Goal: Information Seeking & Learning: Learn about a topic

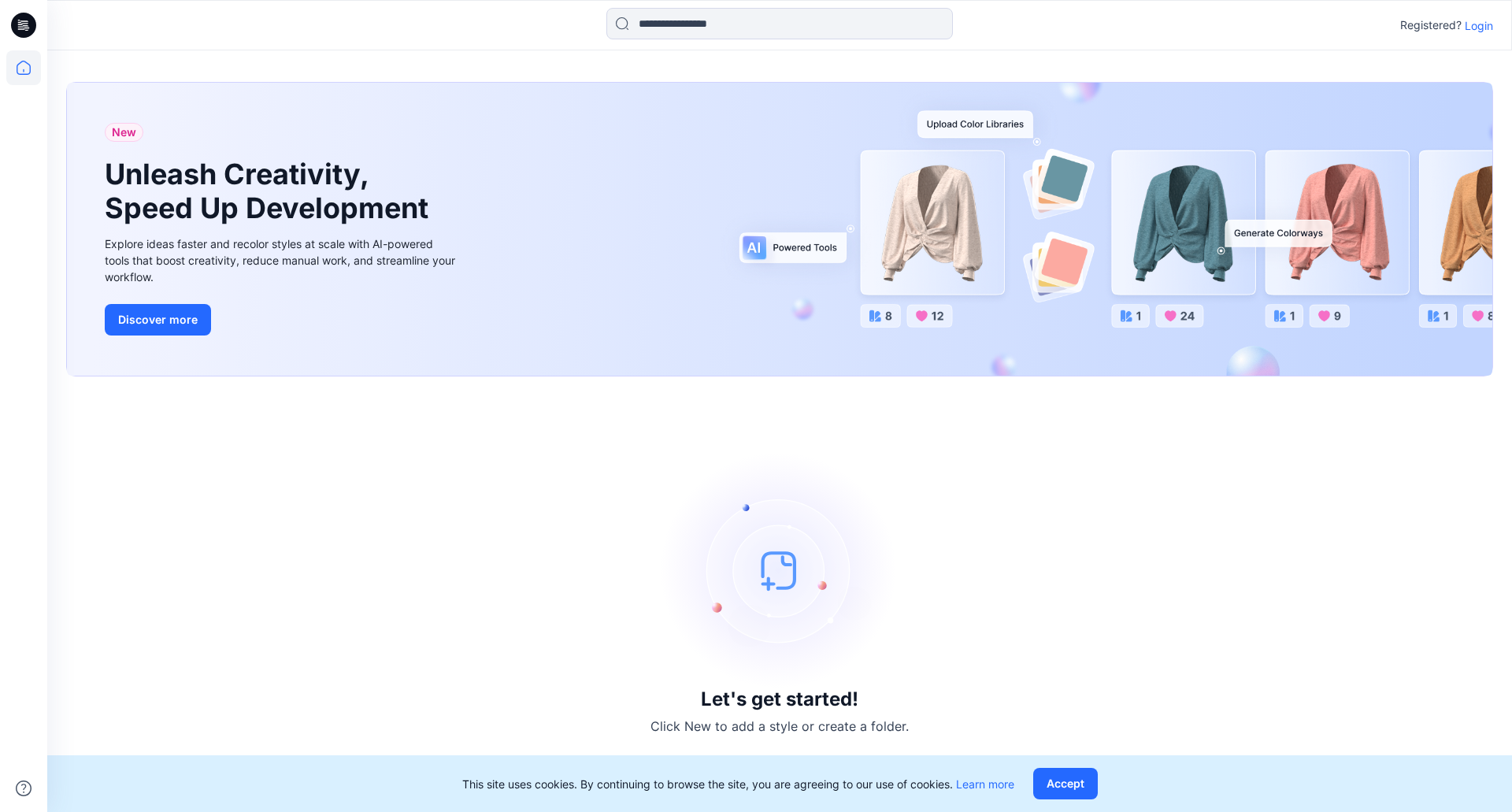
click at [18, 27] on icon at bounding box center [20, 26] width 6 height 1
click at [1482, 29] on p "Login" at bounding box center [1479, 25] width 29 height 16
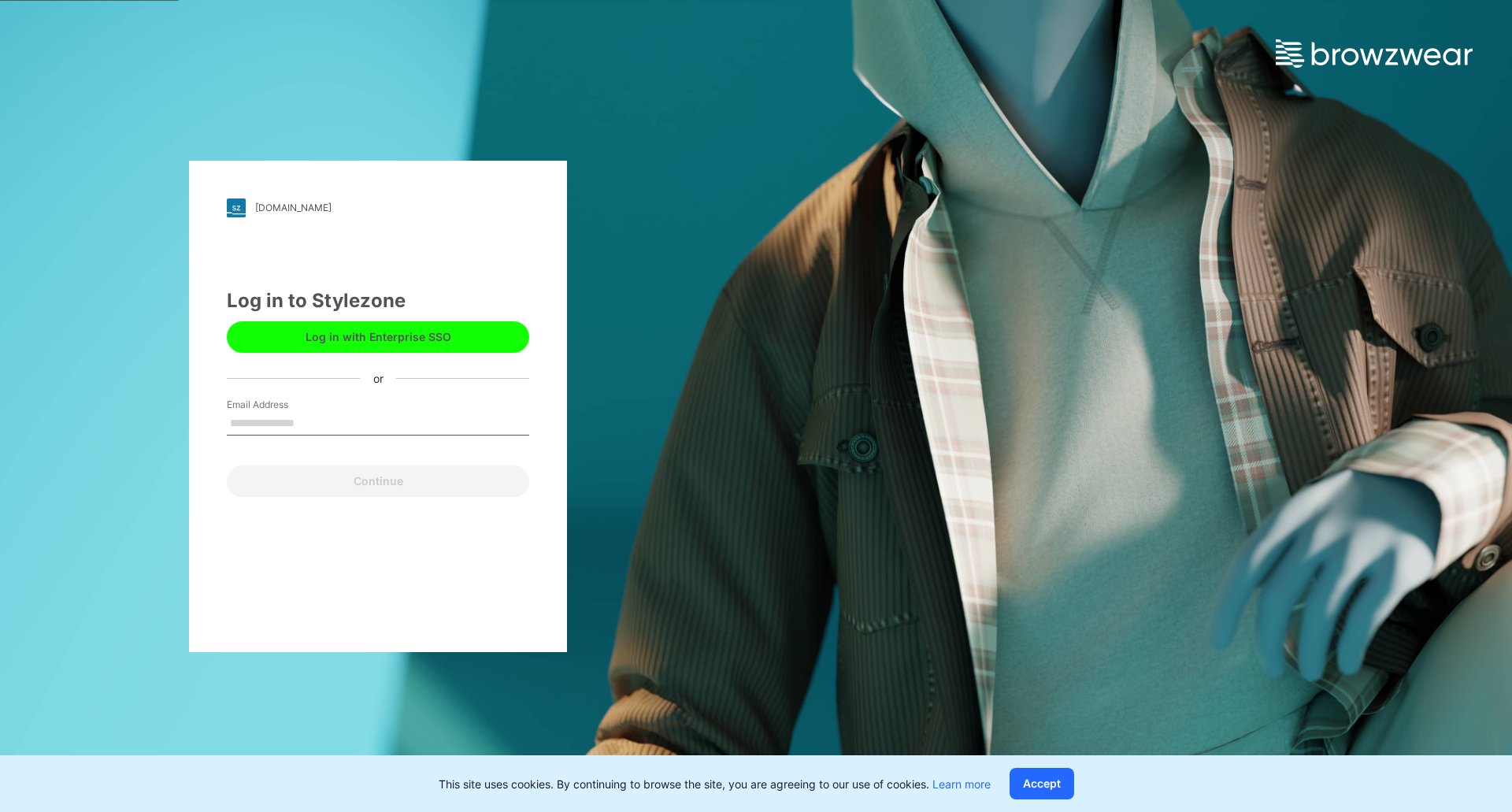
click at [379, 421] on input "Email Address" at bounding box center [378, 423] width 302 height 24
type input "**********"
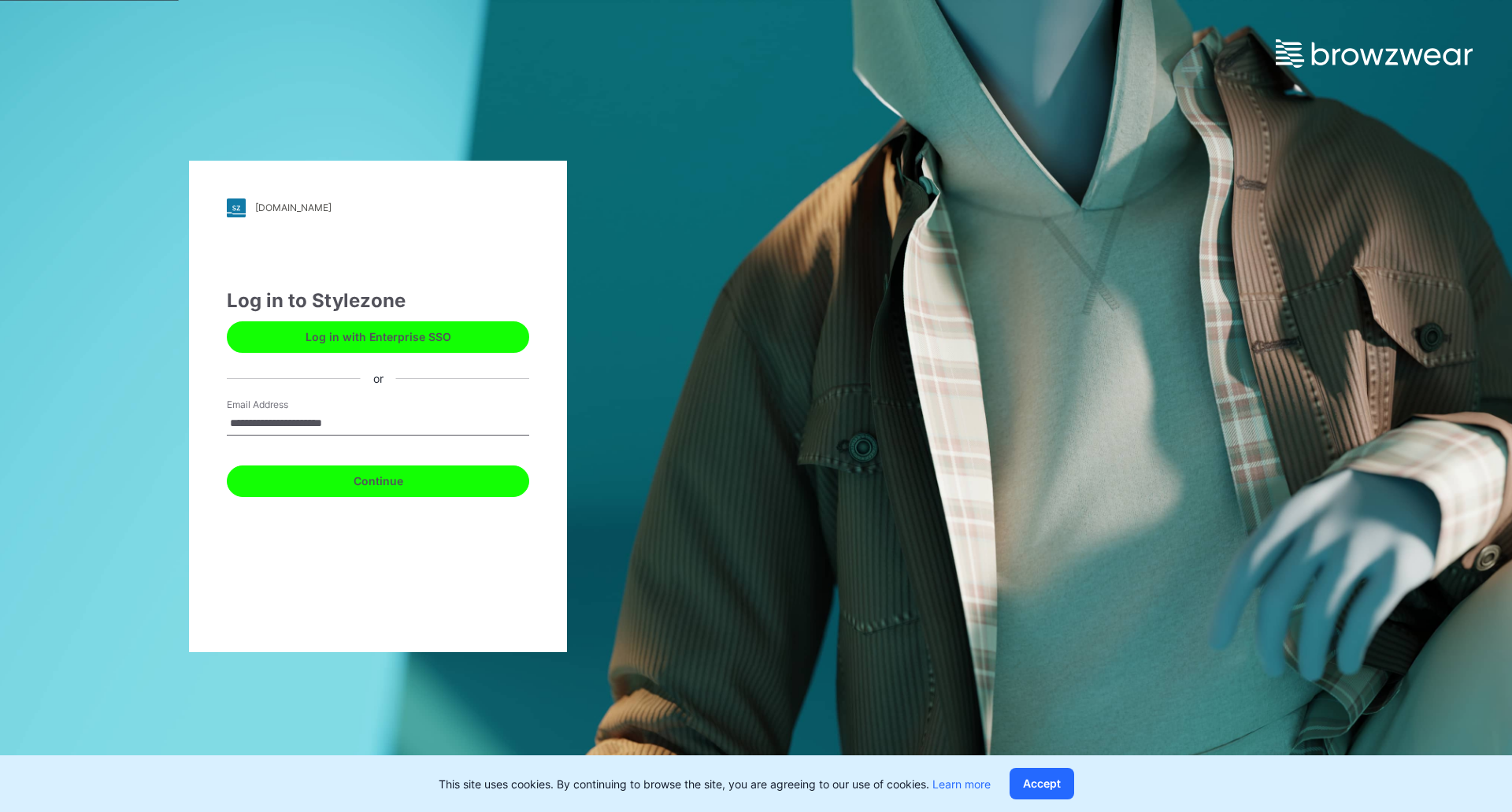
click at [354, 484] on button "Continue" at bounding box center [378, 481] width 302 height 32
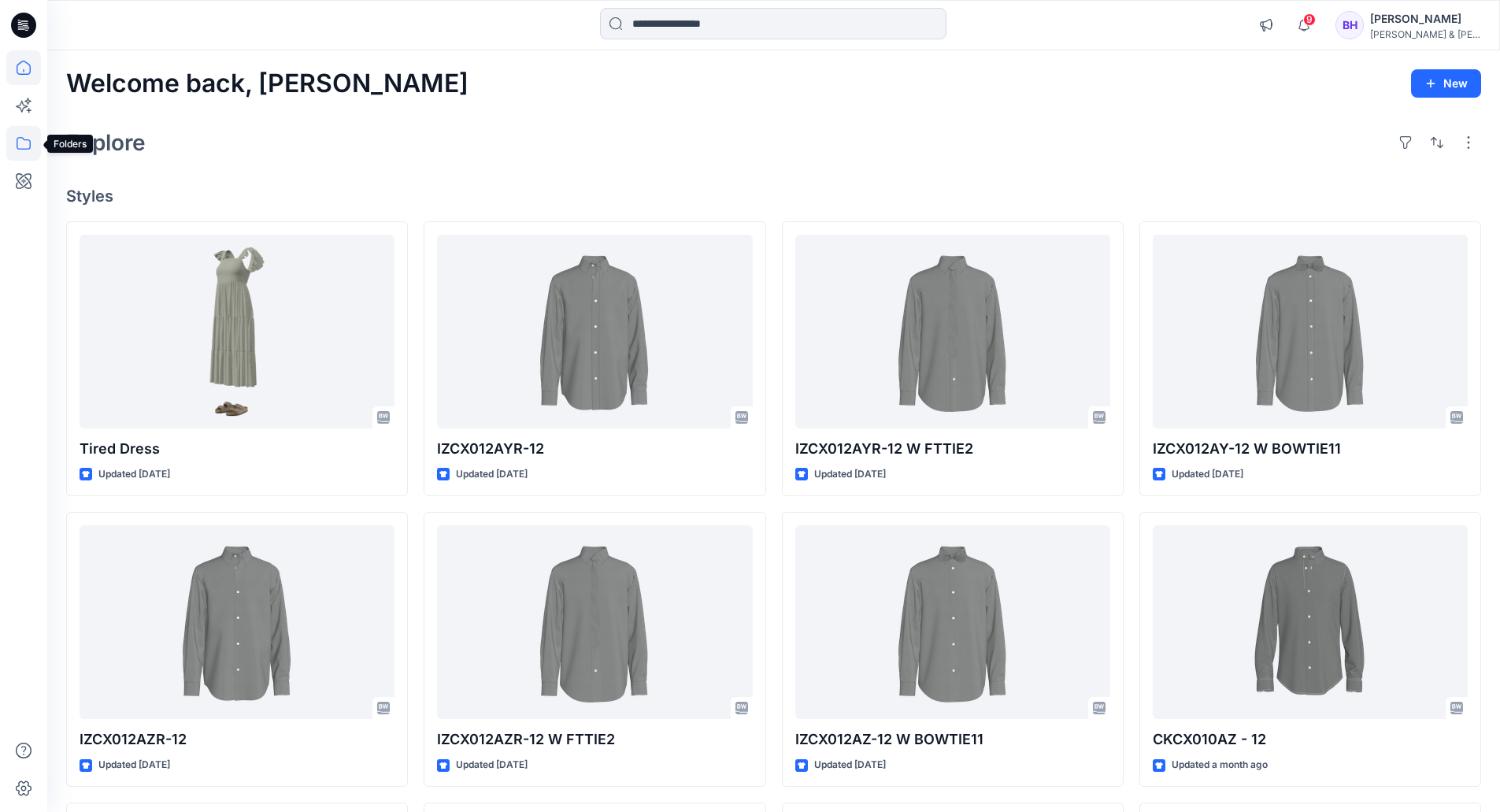
click at [28, 146] on icon at bounding box center [24, 143] width 34 height 34
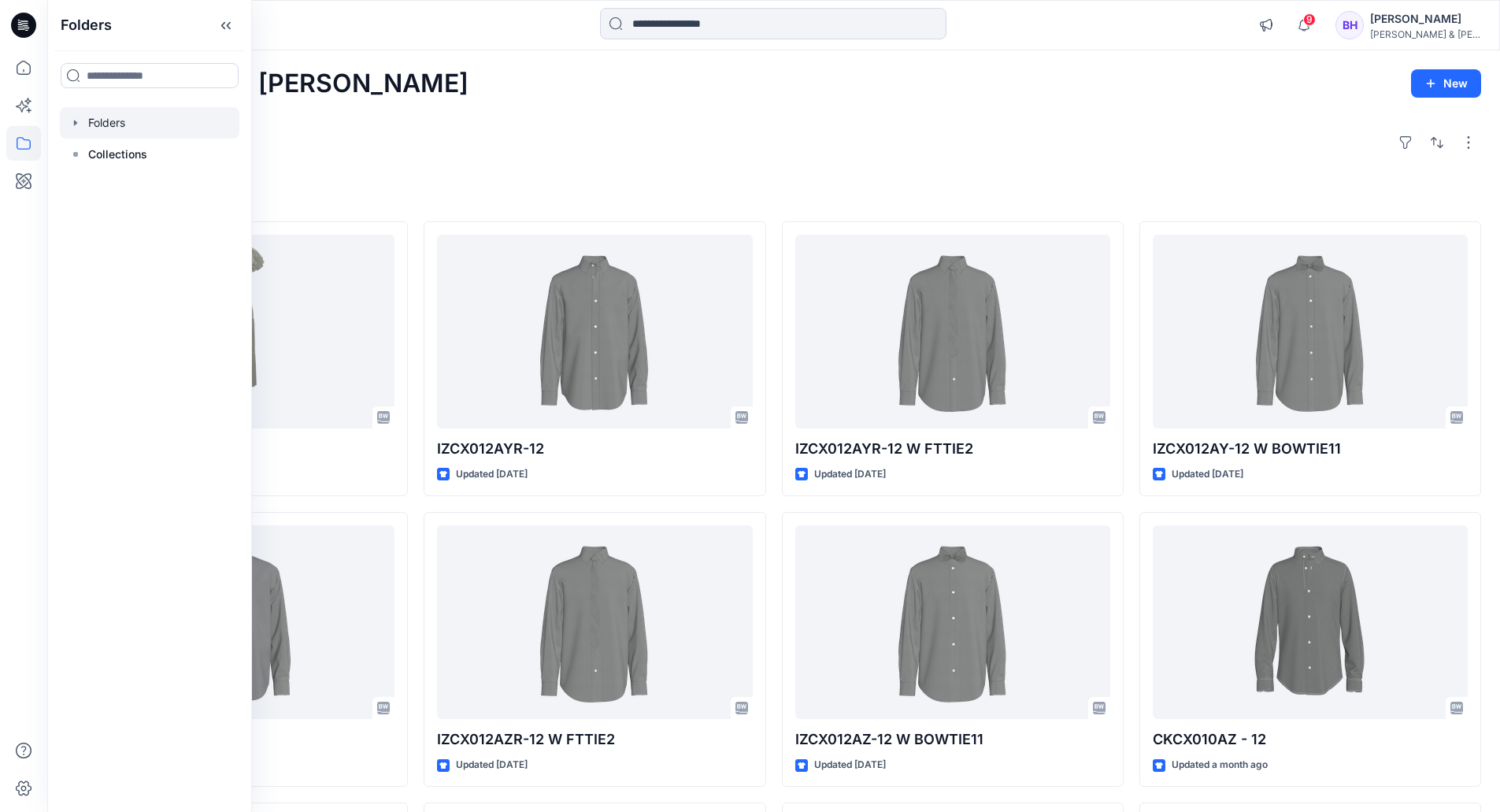
click at [79, 122] on icon "button" at bounding box center [75, 123] width 12 height 12
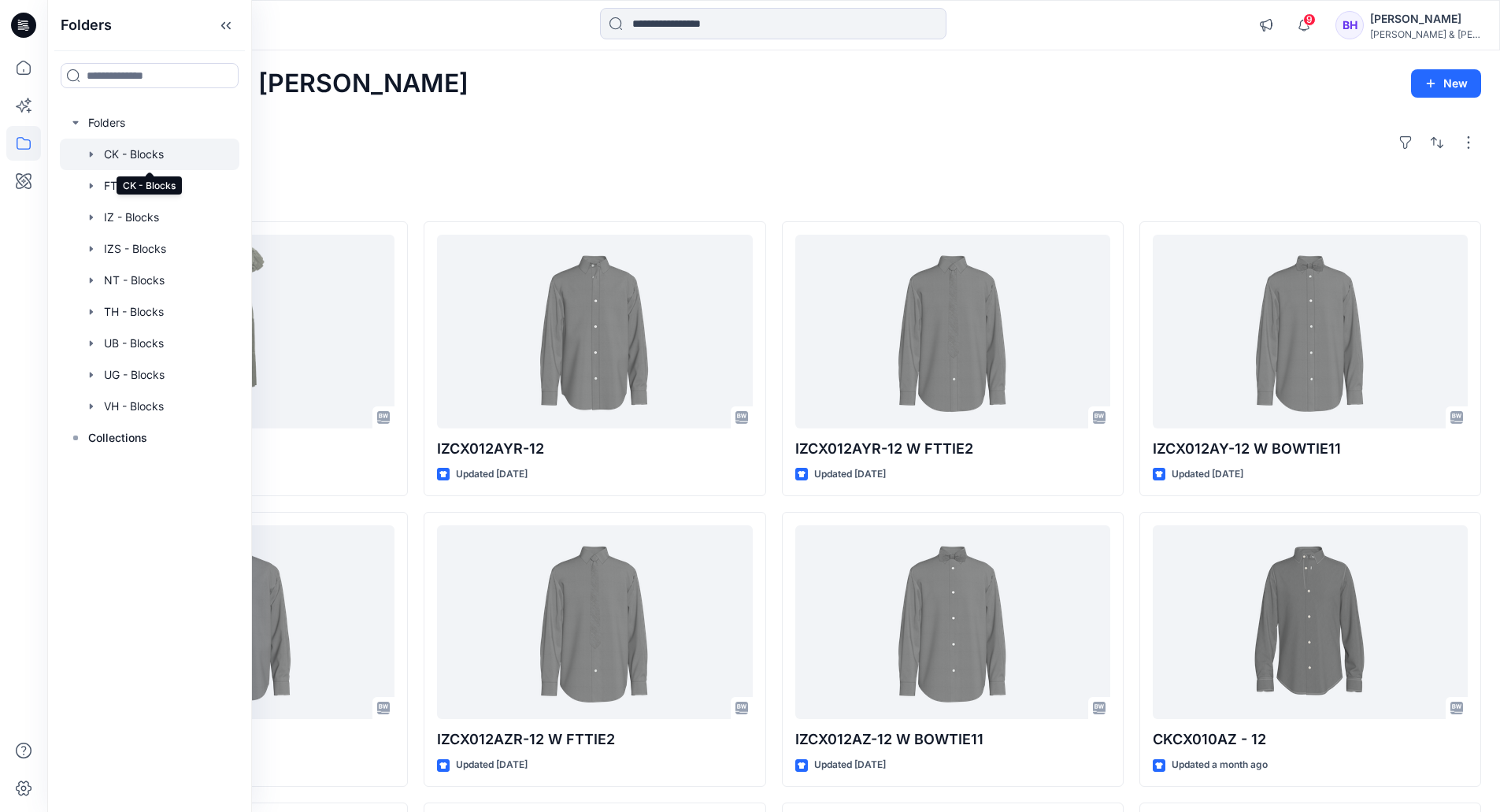
click at [130, 152] on div at bounding box center [150, 154] width 180 height 32
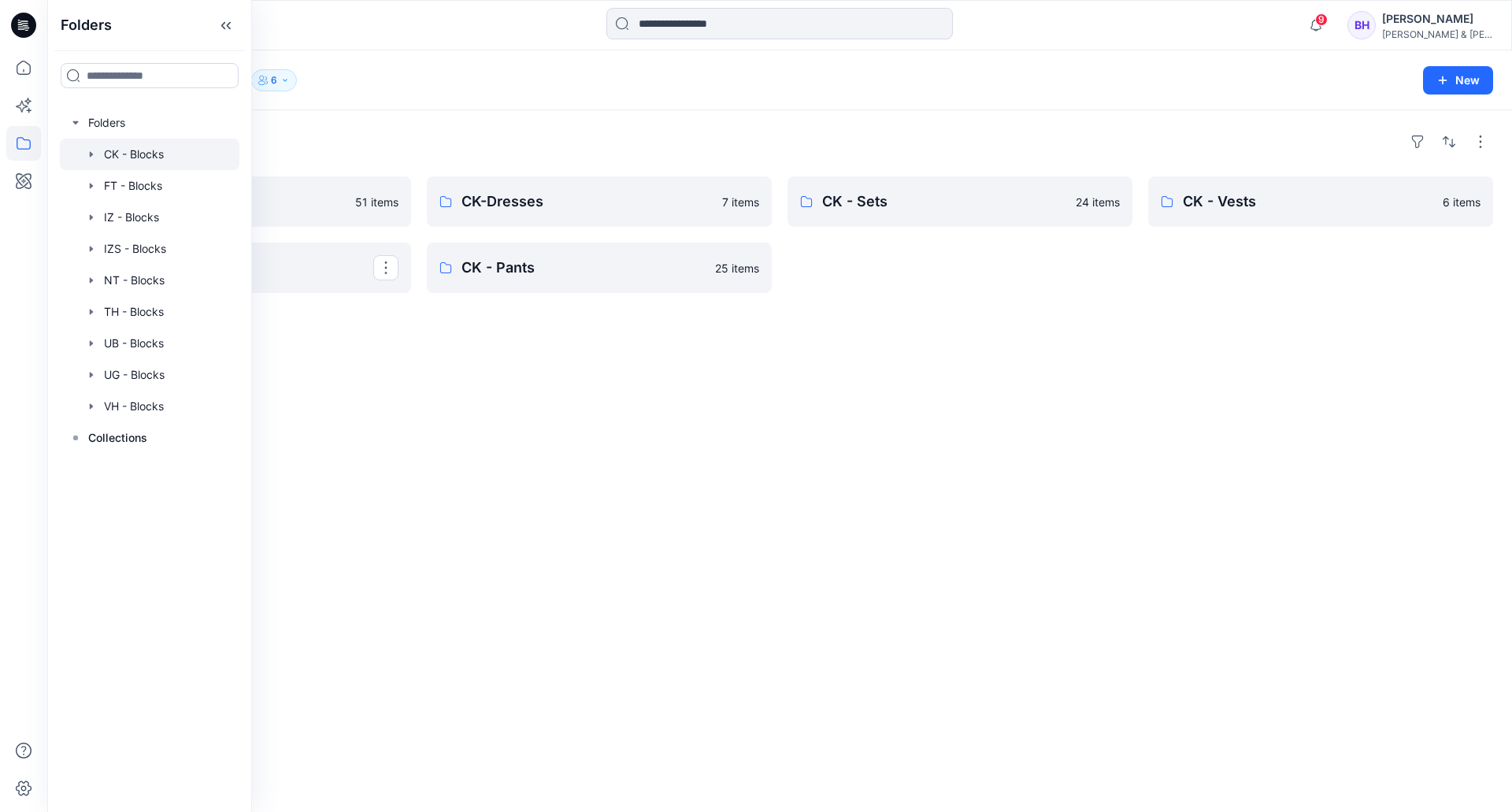
click at [656, 433] on div "Folders CK - Jackets 51 items CK - Shirts CK-Dresses 7 items CK - Pants 25 item…" at bounding box center [779, 461] width 1465 height 702
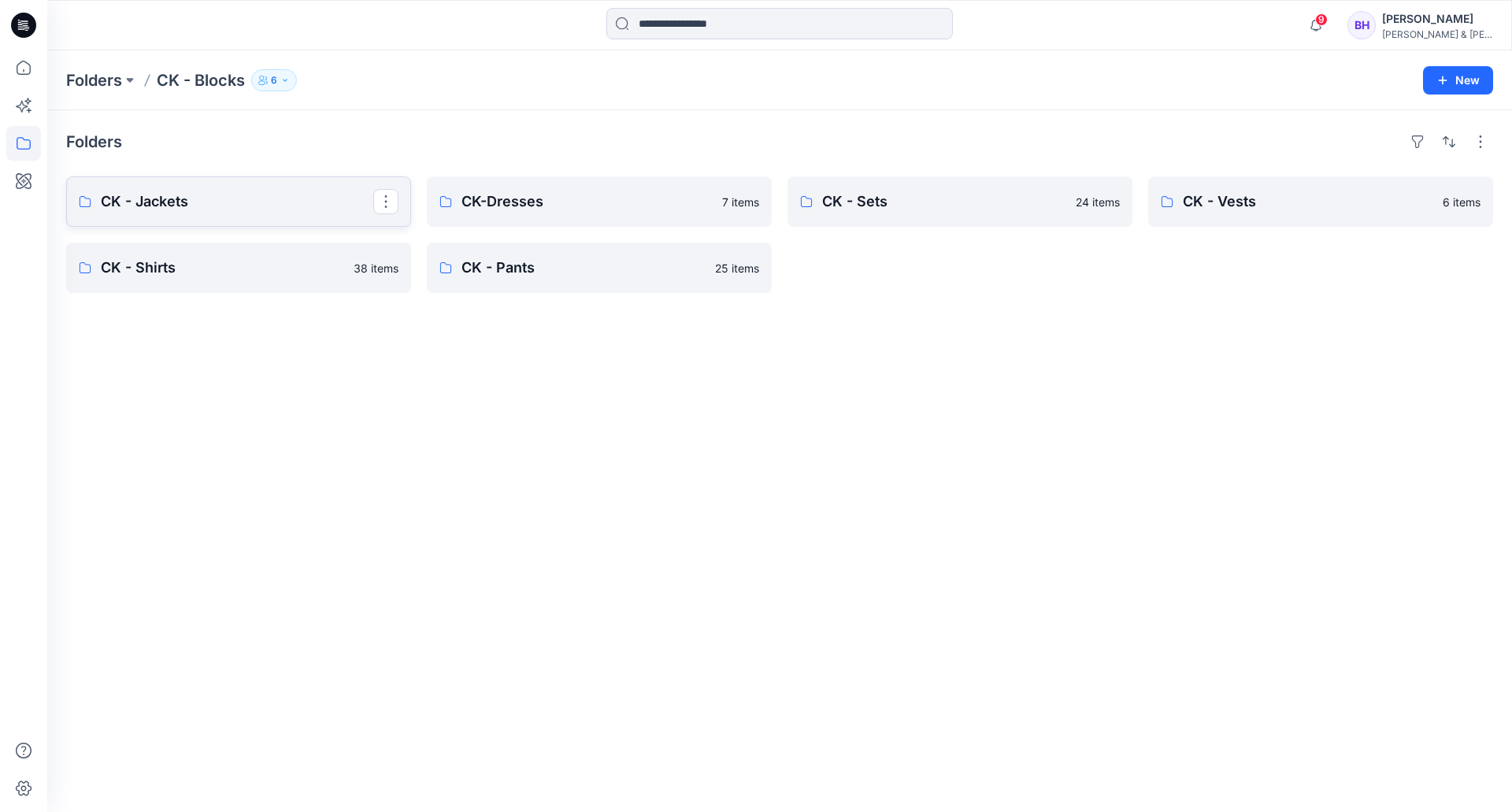
click at [265, 207] on p "CK - Jackets" at bounding box center [237, 201] width 273 height 22
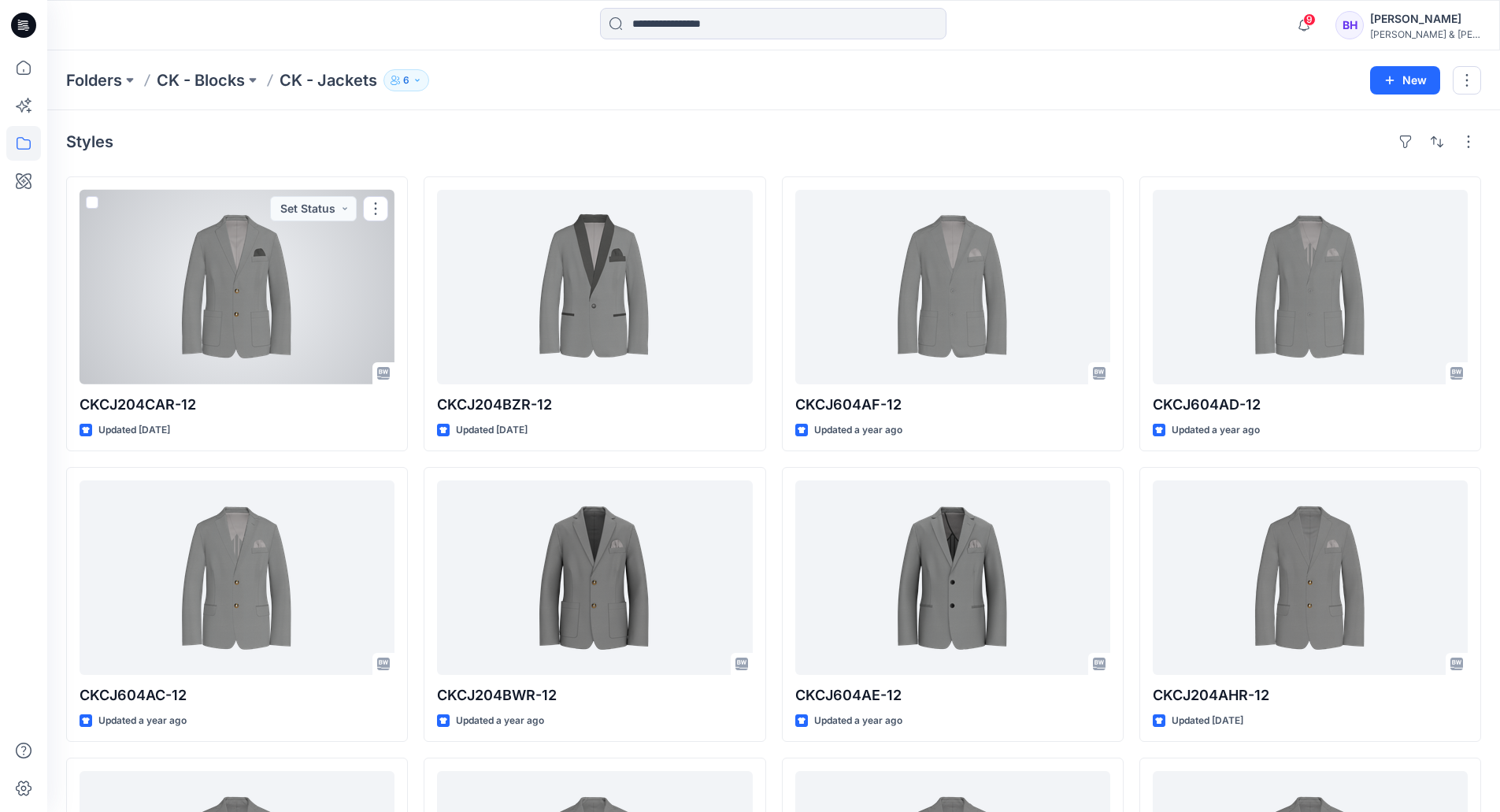
drag, startPoint x: 301, startPoint y: 285, endPoint x: 278, endPoint y: 282, distance: 23.2
click at [278, 282] on div at bounding box center [237, 287] width 315 height 194
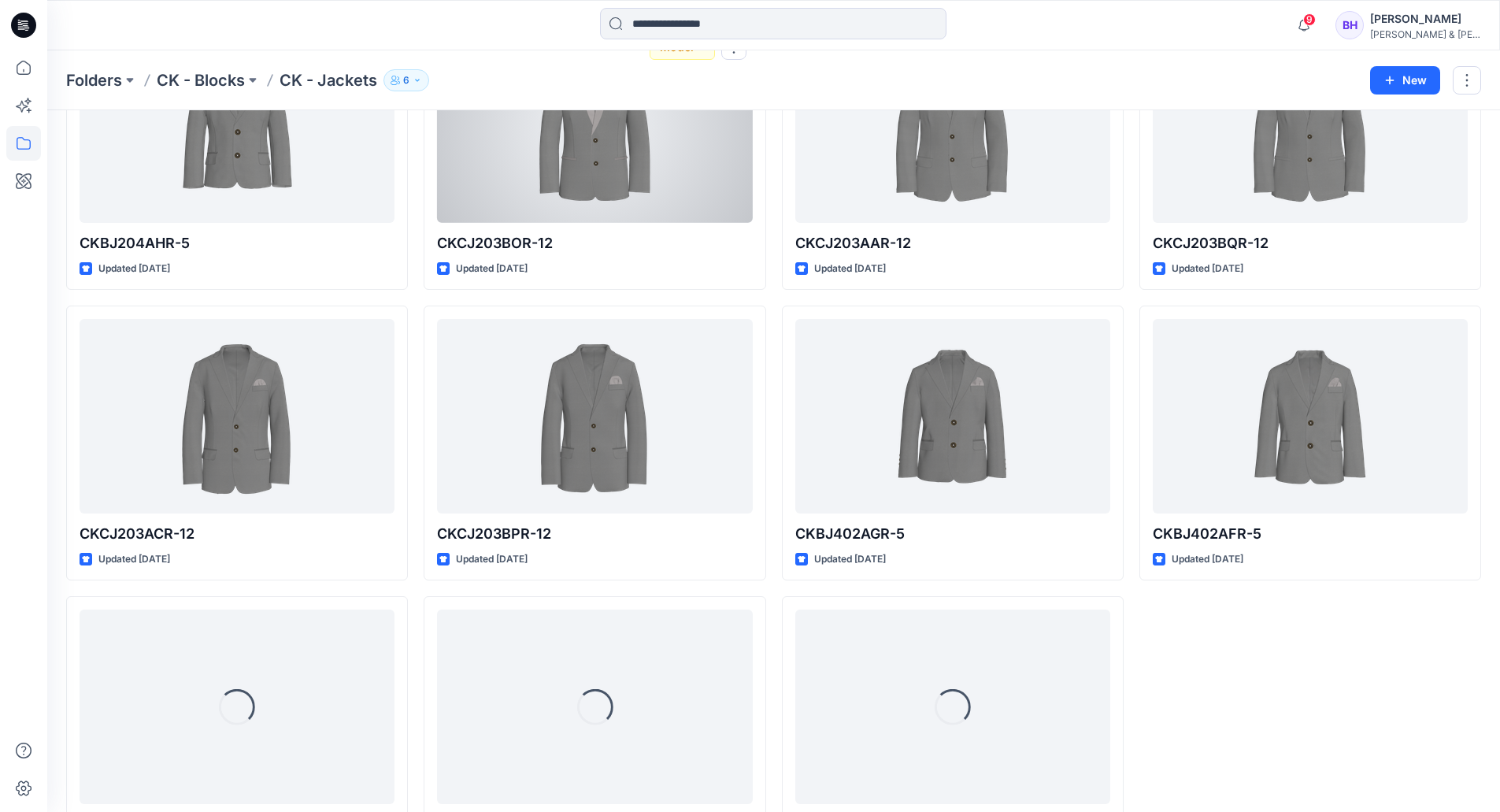
scroll to position [3147, 0]
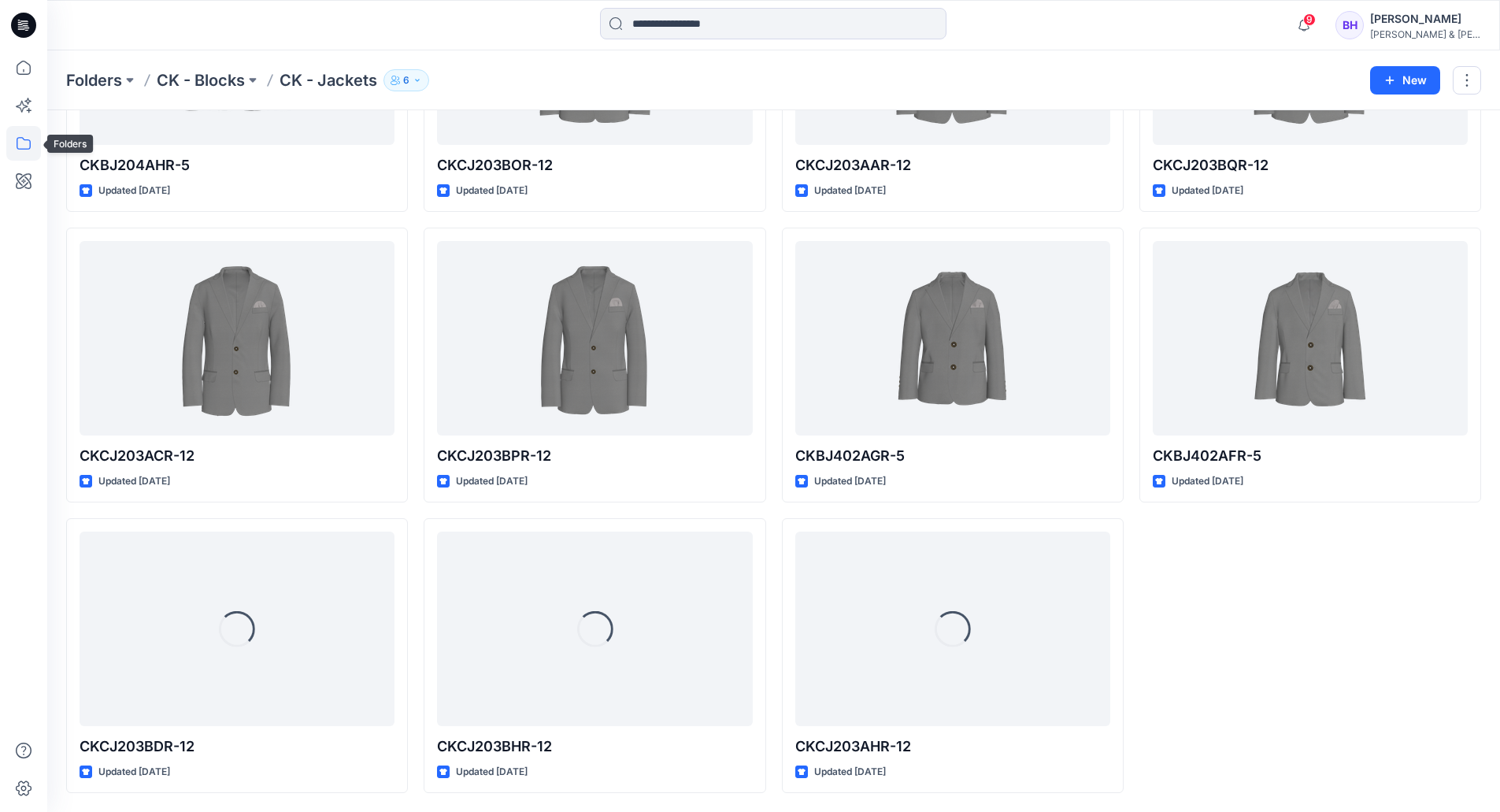
click at [33, 140] on icon at bounding box center [24, 143] width 34 height 34
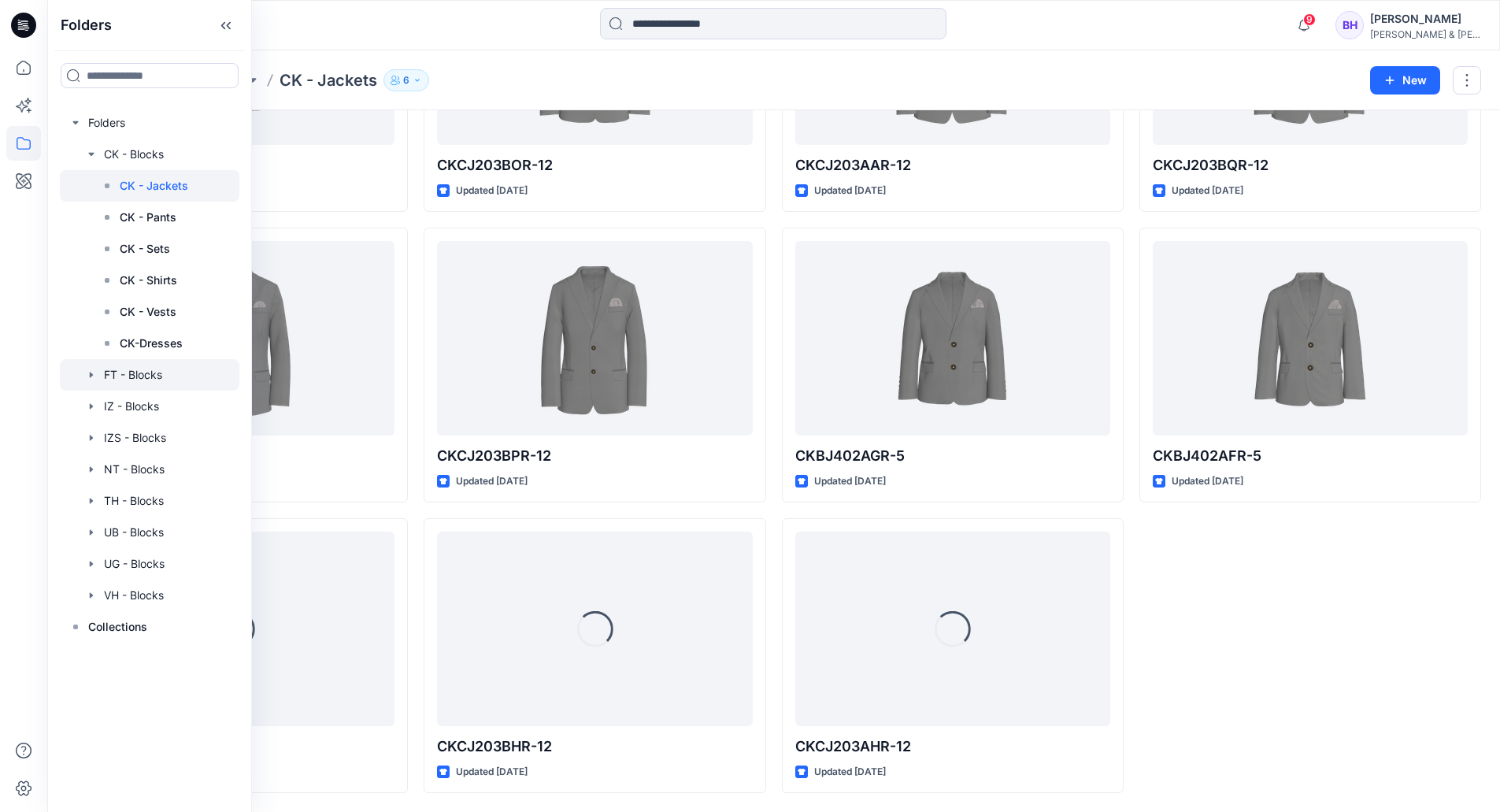
click at [136, 368] on div at bounding box center [150, 375] width 180 height 32
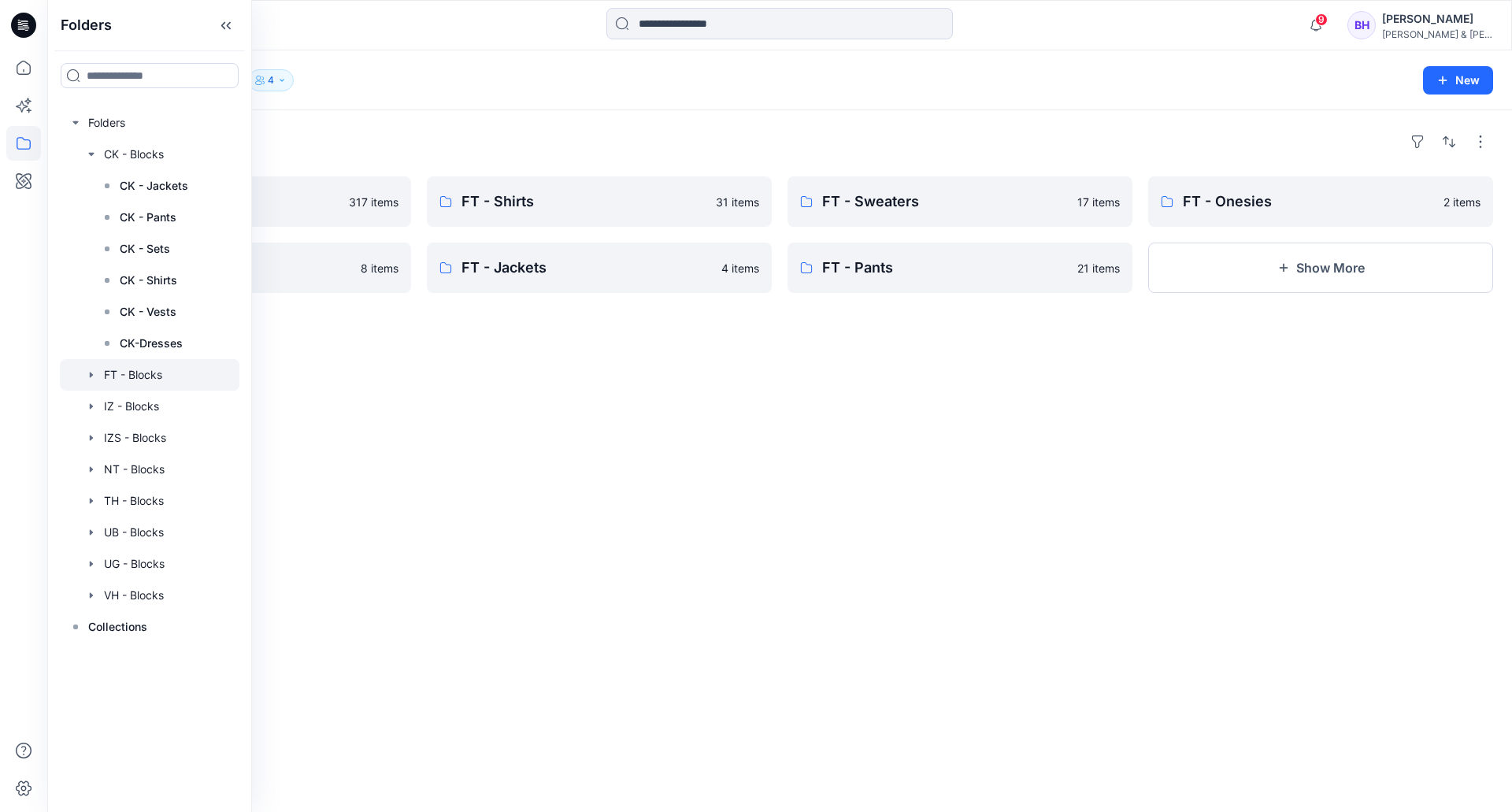
click at [361, 384] on div "Folders FT - Sets 317 items FT - Shortalls 8 items FT - Shirts 31 items FT - Ja…" at bounding box center [779, 461] width 1465 height 702
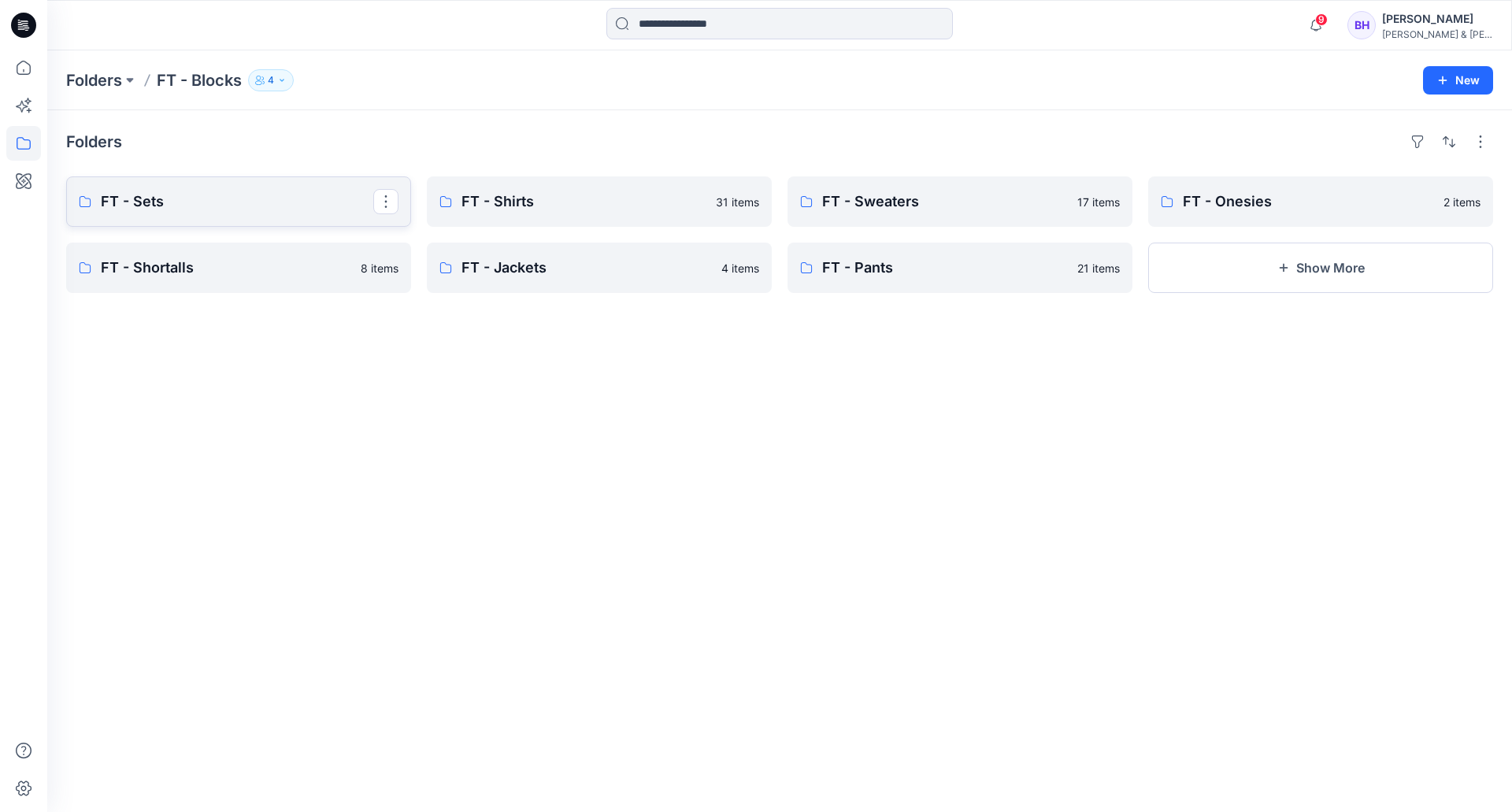
click at [255, 200] on p "FT - Sets" at bounding box center [237, 201] width 273 height 22
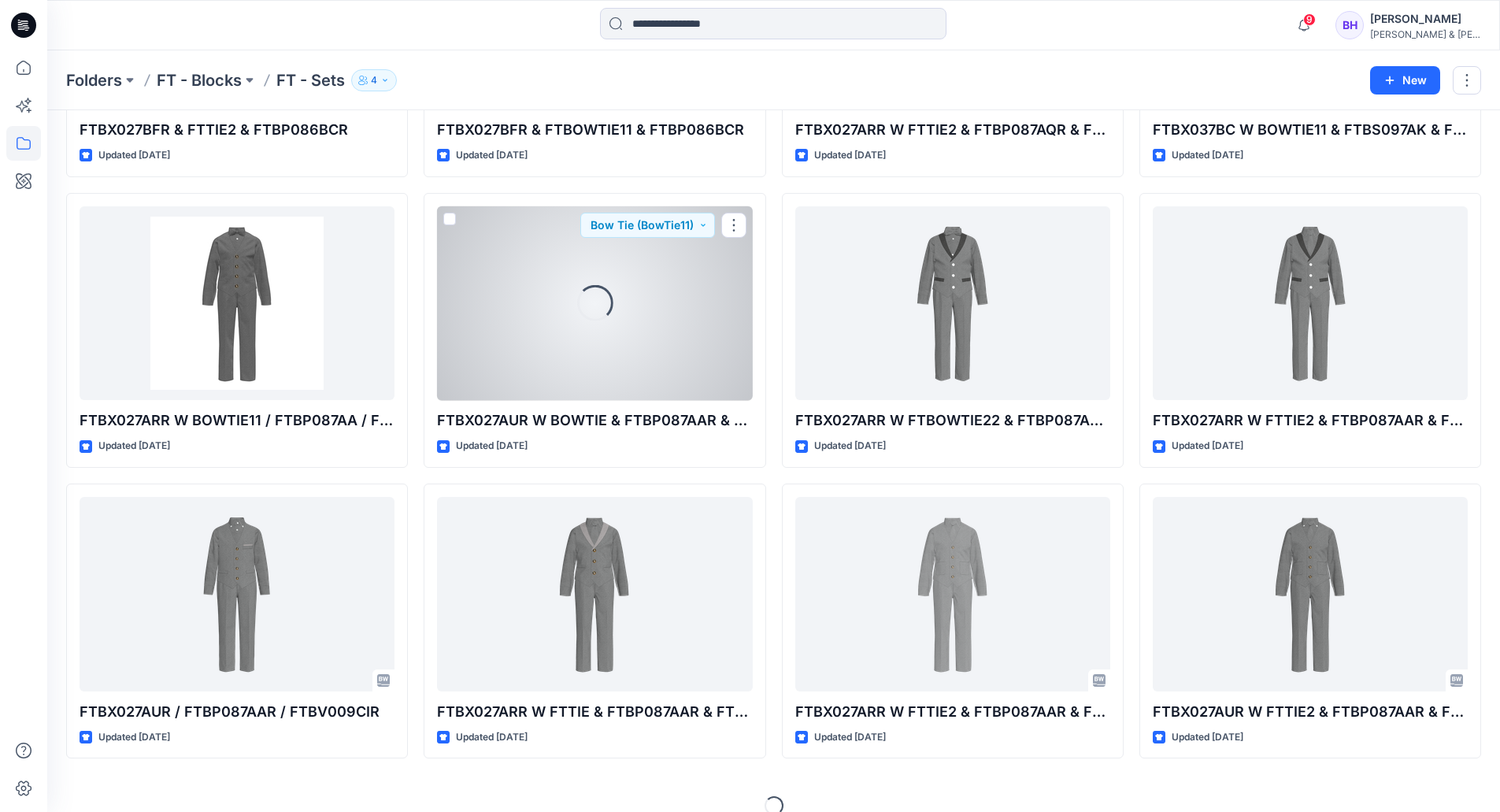
scroll to position [1169, 0]
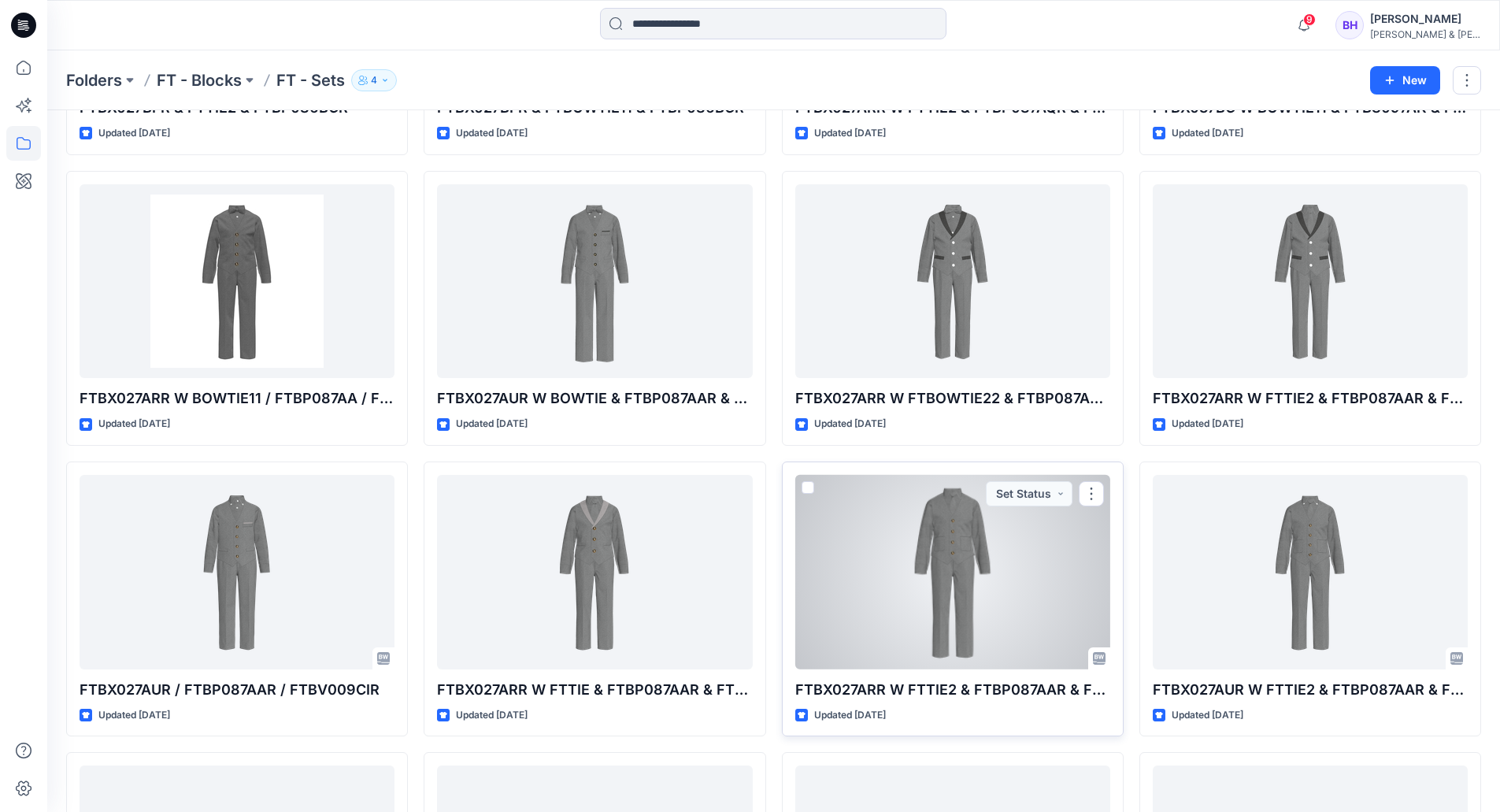
click at [957, 558] on div at bounding box center [953, 572] width 315 height 194
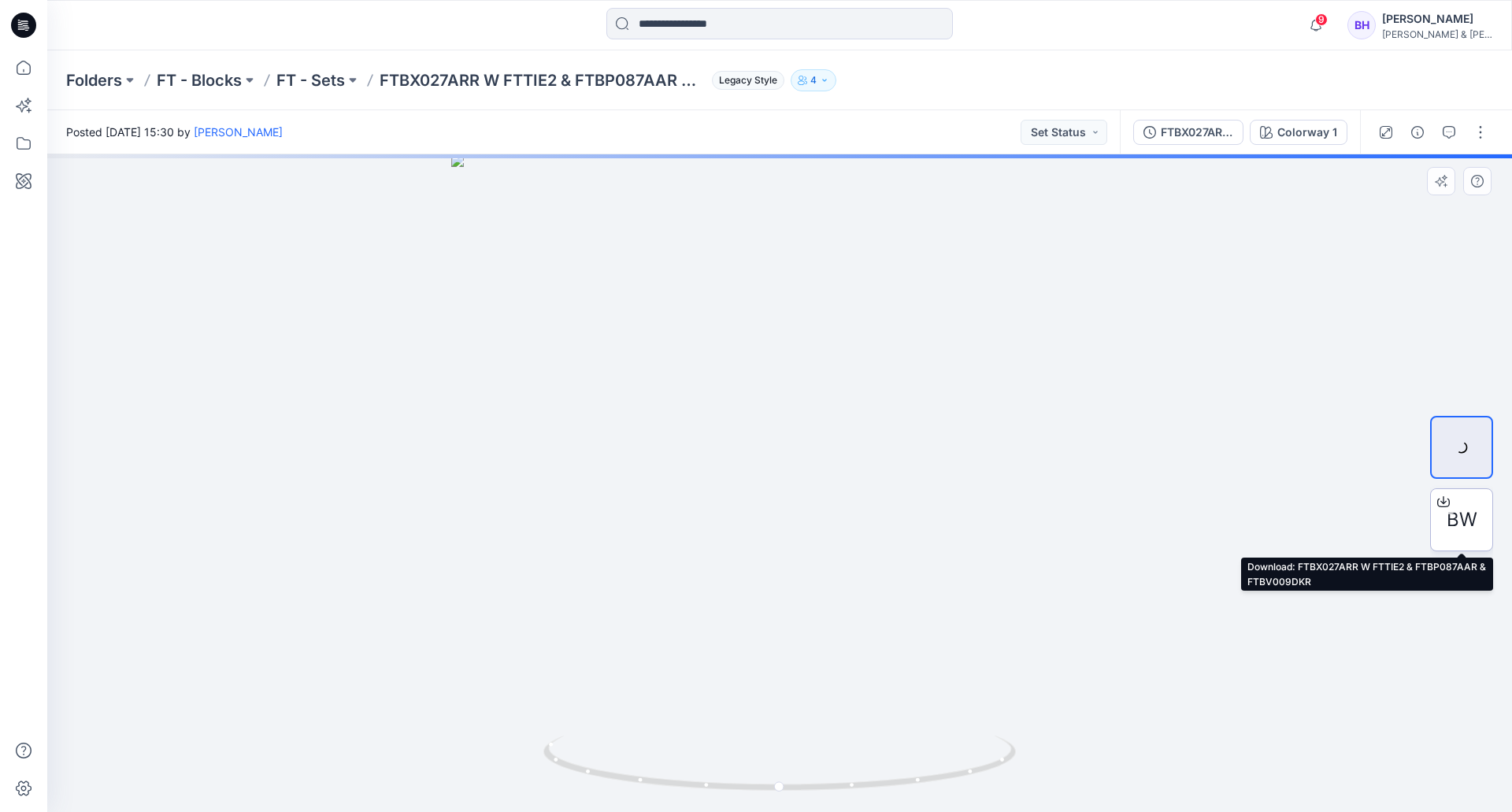
click at [1453, 516] on span "BW" at bounding box center [1462, 520] width 31 height 29
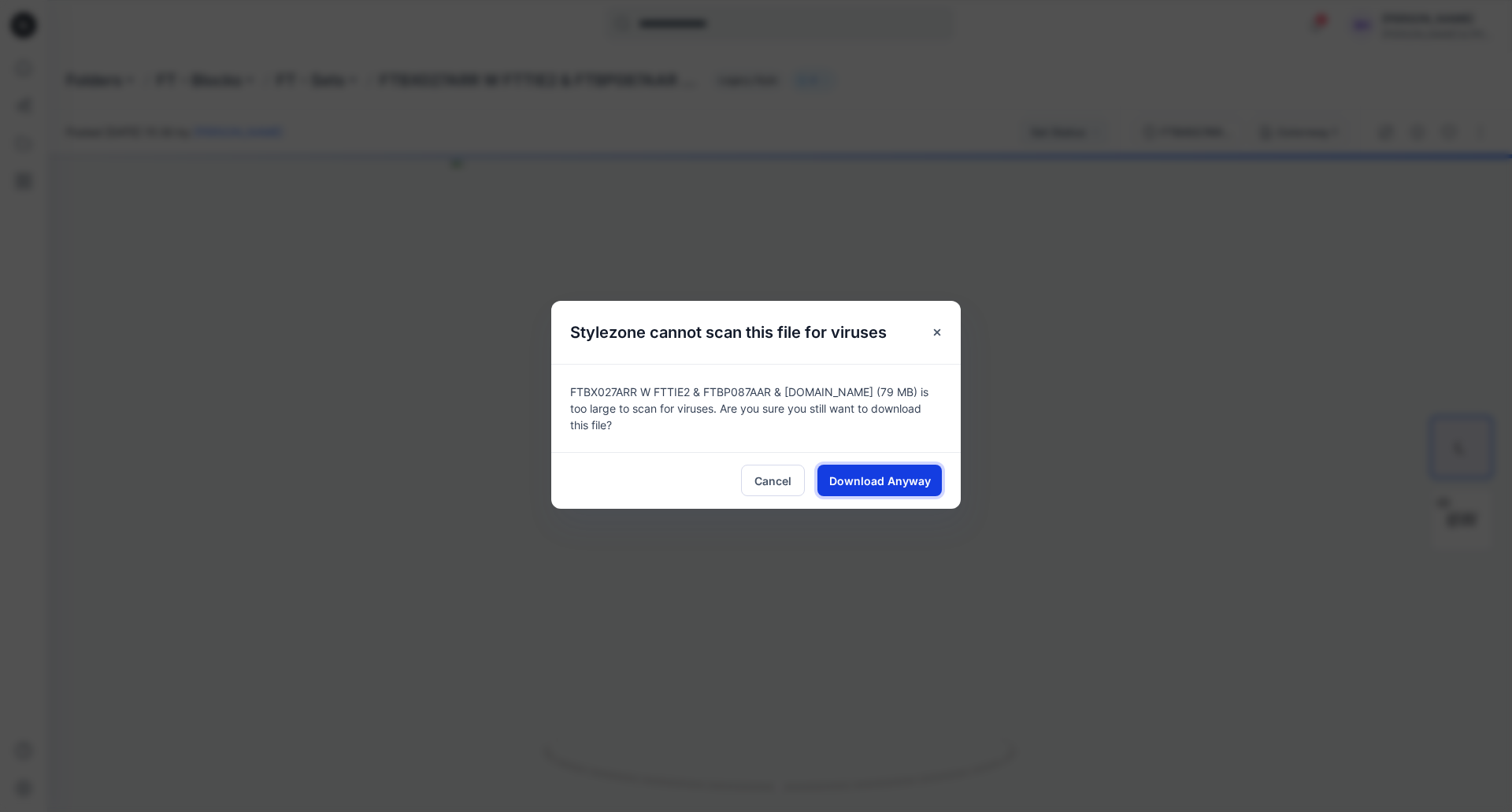
click at [872, 487] on span "Download Anyway" at bounding box center [880, 480] width 101 height 16
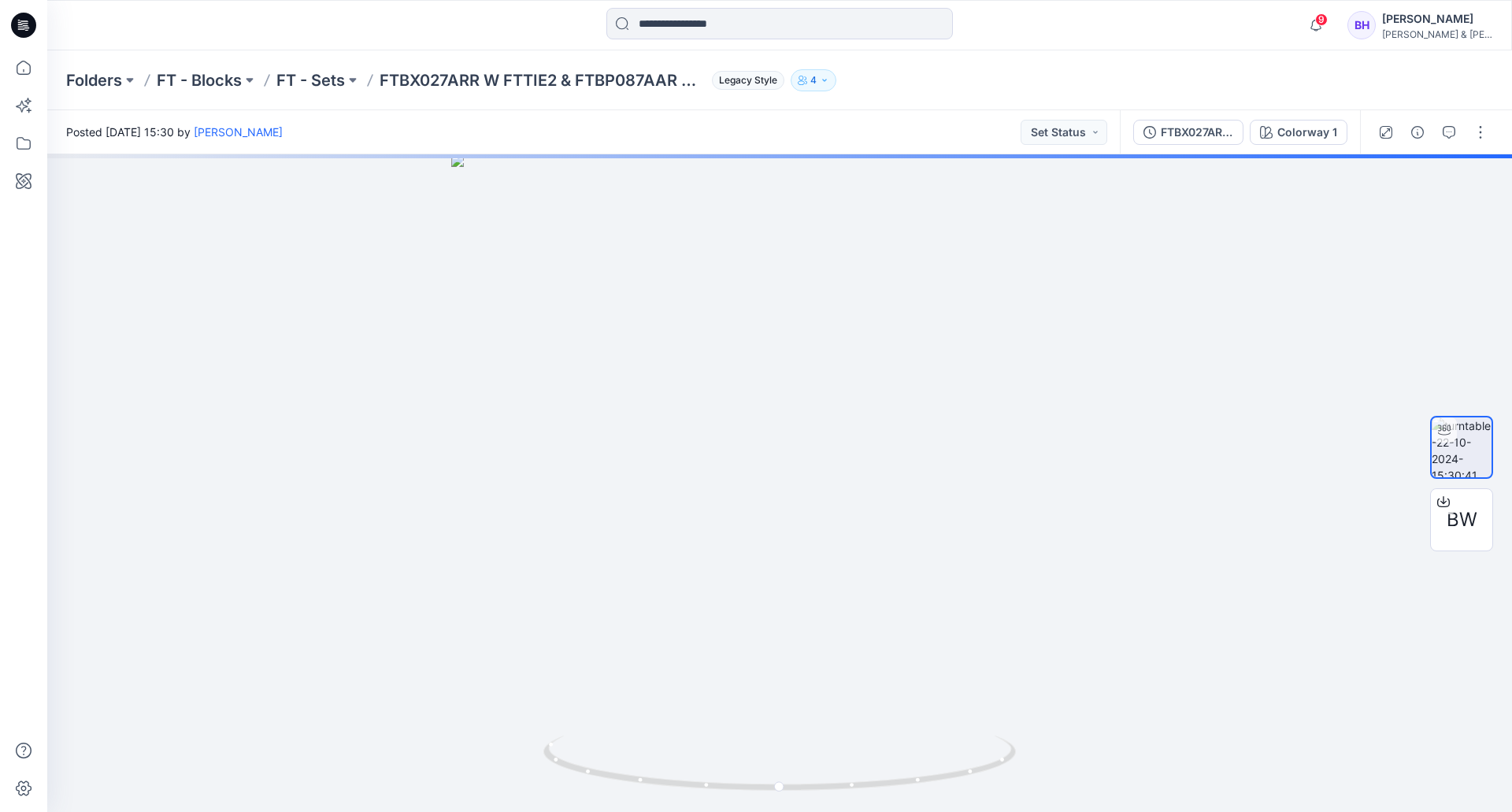
click at [1501, 76] on div "Folders FT - Blocks FT - Sets FTBX027ARR W FTTIE2 & FTBP087AAR & FTBV009DKR Leg…" at bounding box center [779, 80] width 1465 height 60
click at [1504, 72] on div "Folders FT - Blocks FT - Sets FTBX027ARR W FTTIE2 & FTBP087AAR & FTBV009DKR Leg…" at bounding box center [779, 80] width 1465 height 60
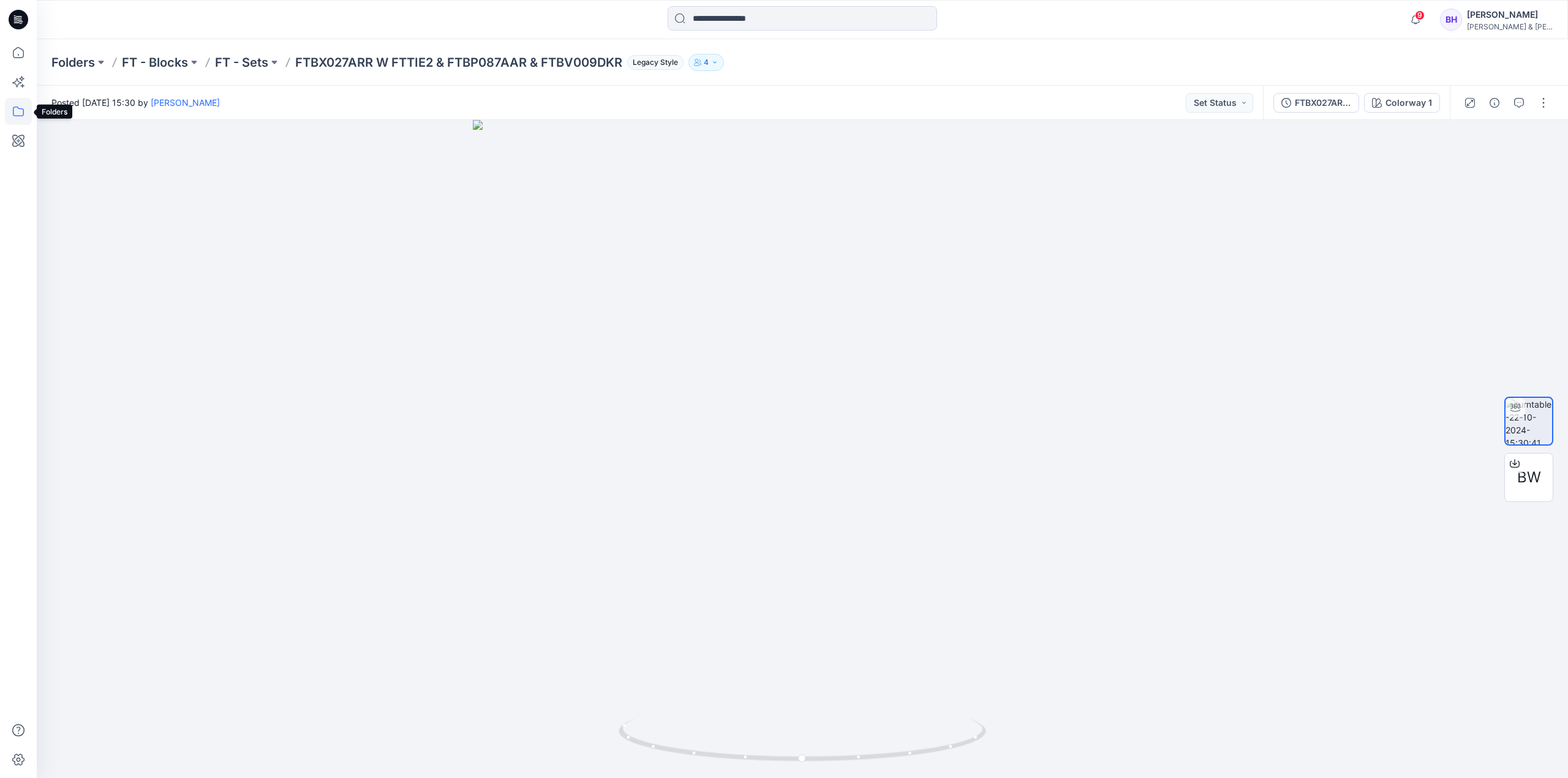
click at [15, 107] on icon at bounding box center [18, 111] width 27 height 27
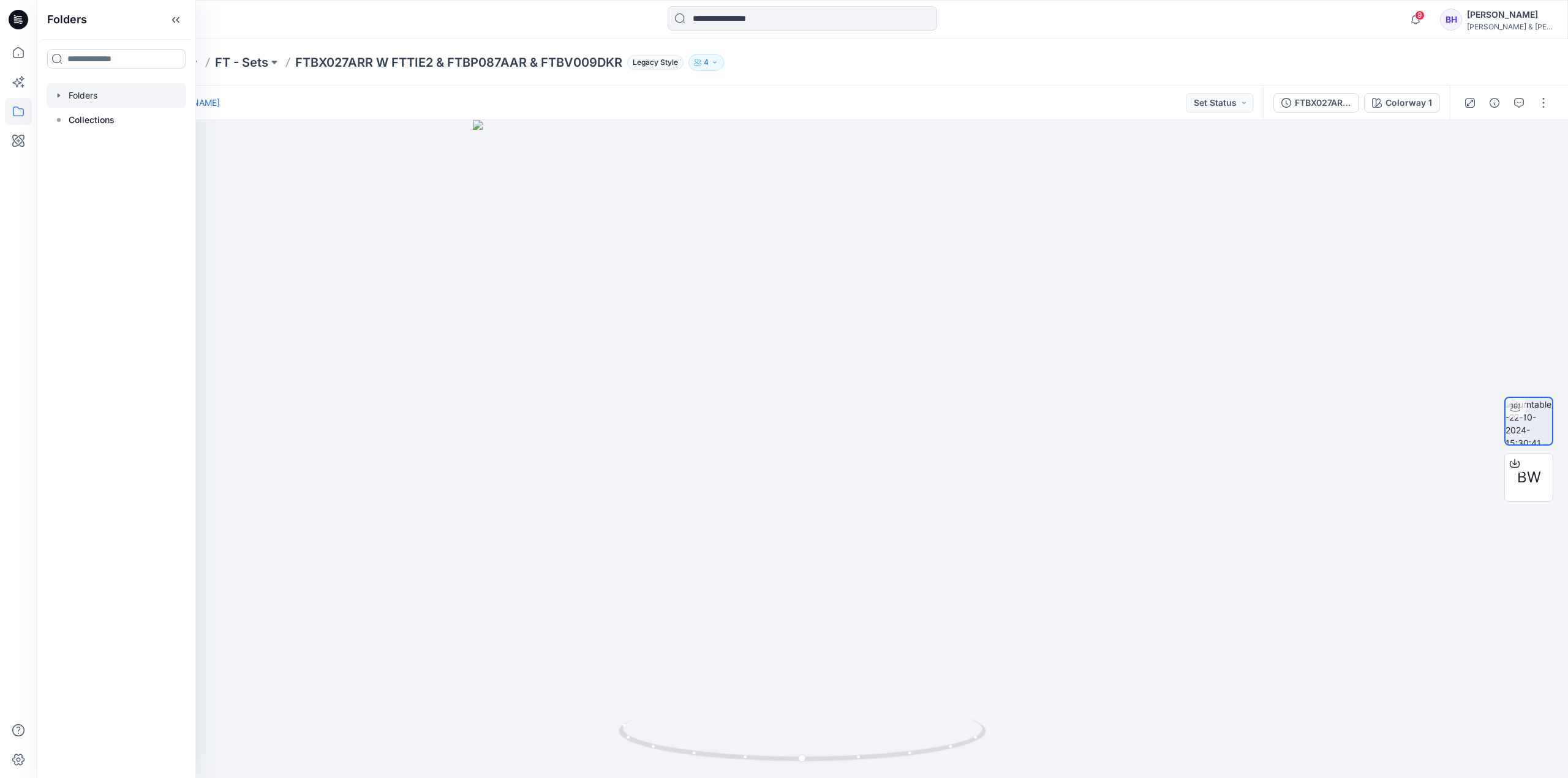
click at [111, 85] on div at bounding box center [116, 95] width 140 height 25
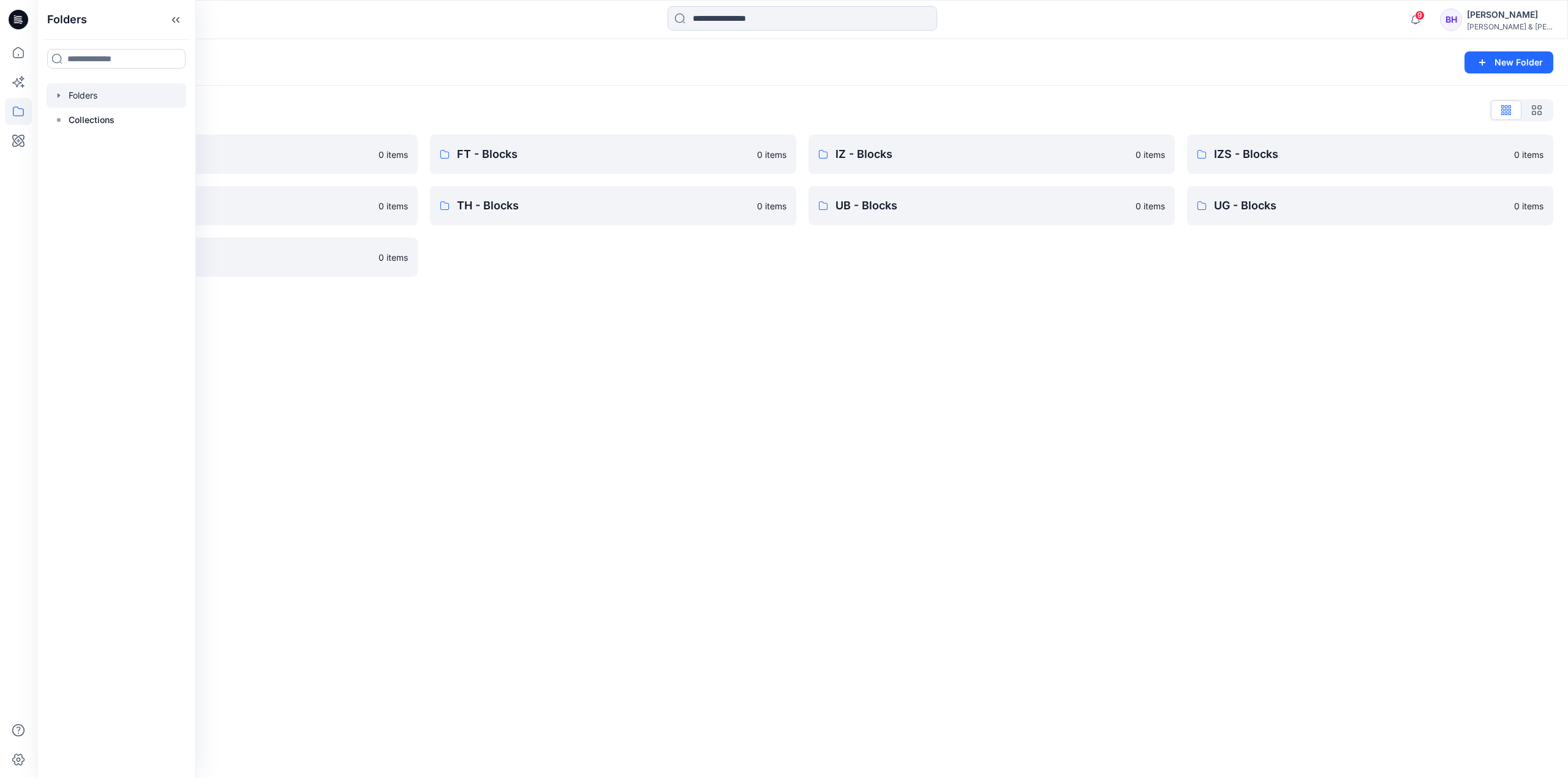
click at [365, 375] on div "Folders New Folder Folders List CK - Blocks 0 items NT - Blocks 0 items VH - Bl…" at bounding box center [802, 409] width 1531 height 739
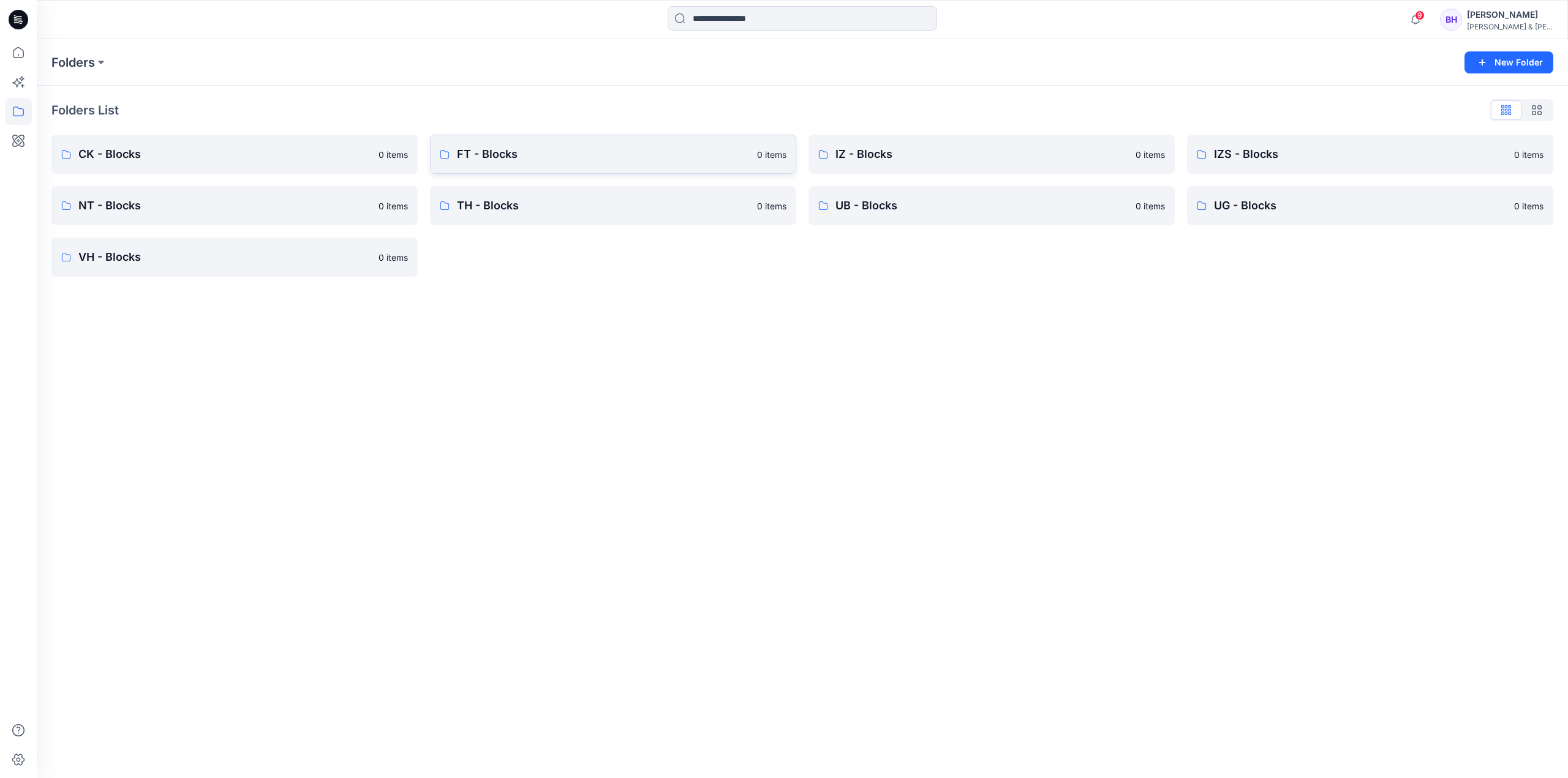
click at [556, 136] on link "FT - Blocks 0 items" at bounding box center [613, 154] width 366 height 39
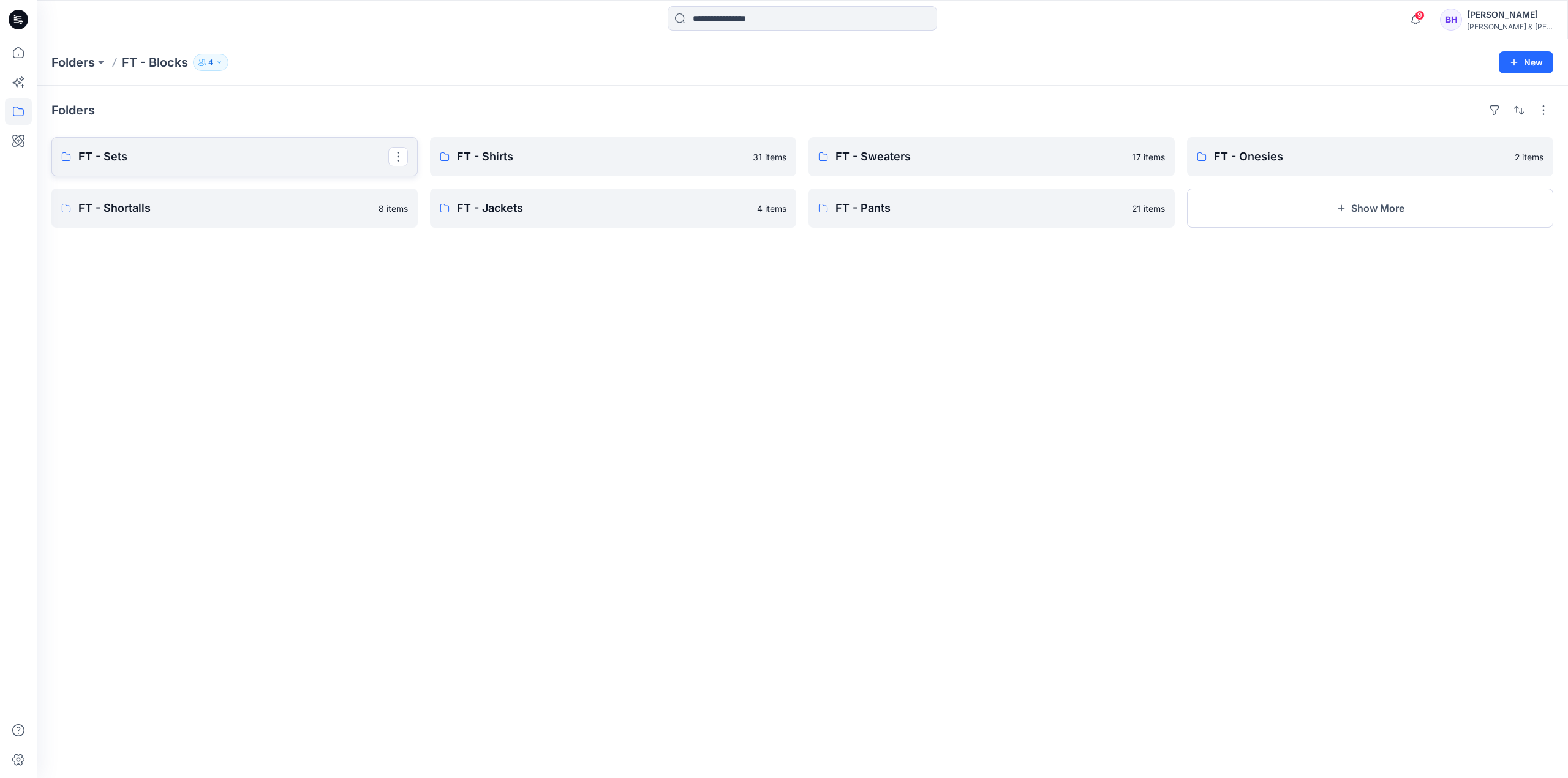
click at [179, 154] on p "FT - Sets" at bounding box center [233, 156] width 310 height 17
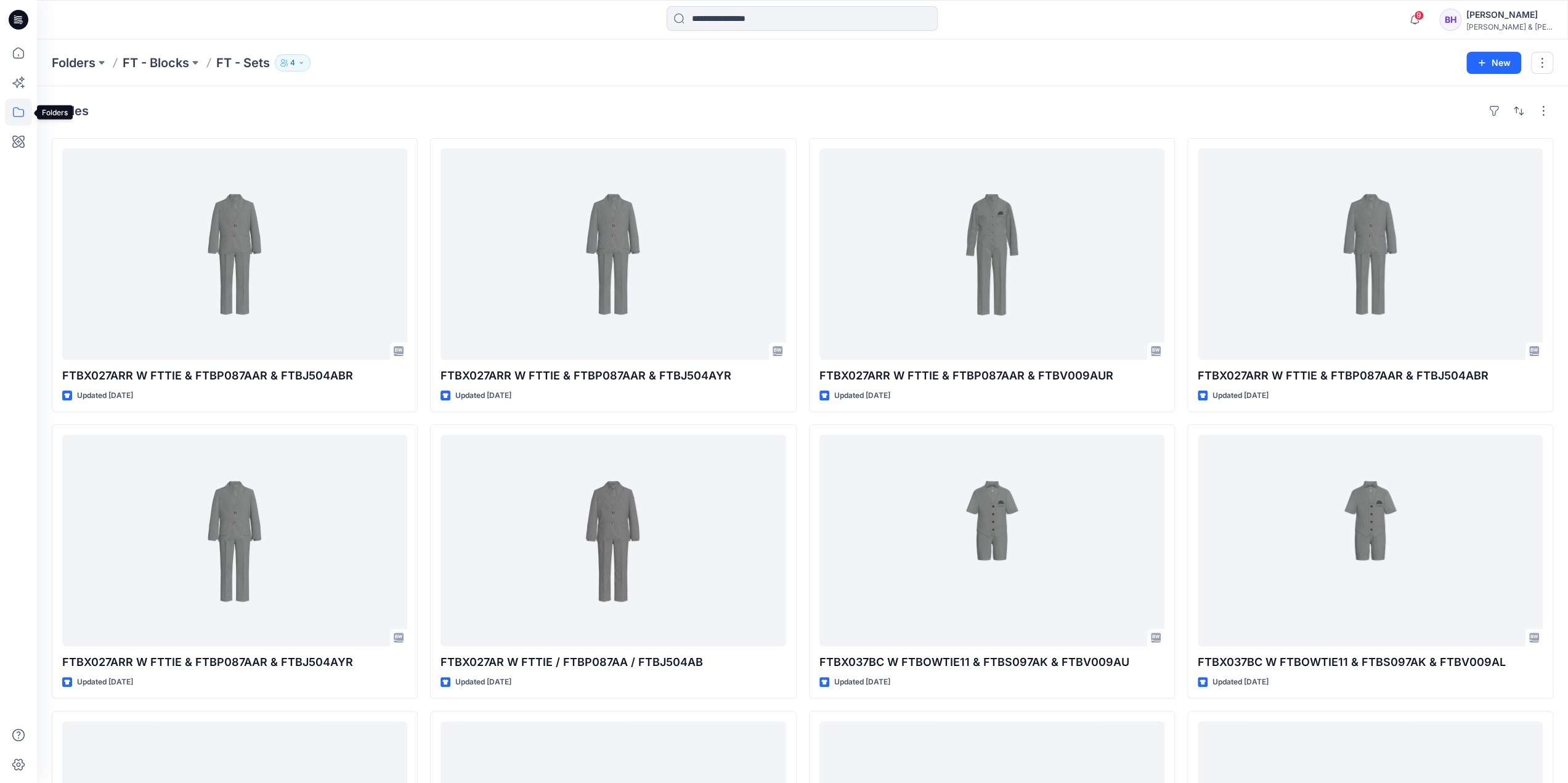
click at [20, 105] on icon at bounding box center [19, 112] width 27 height 27
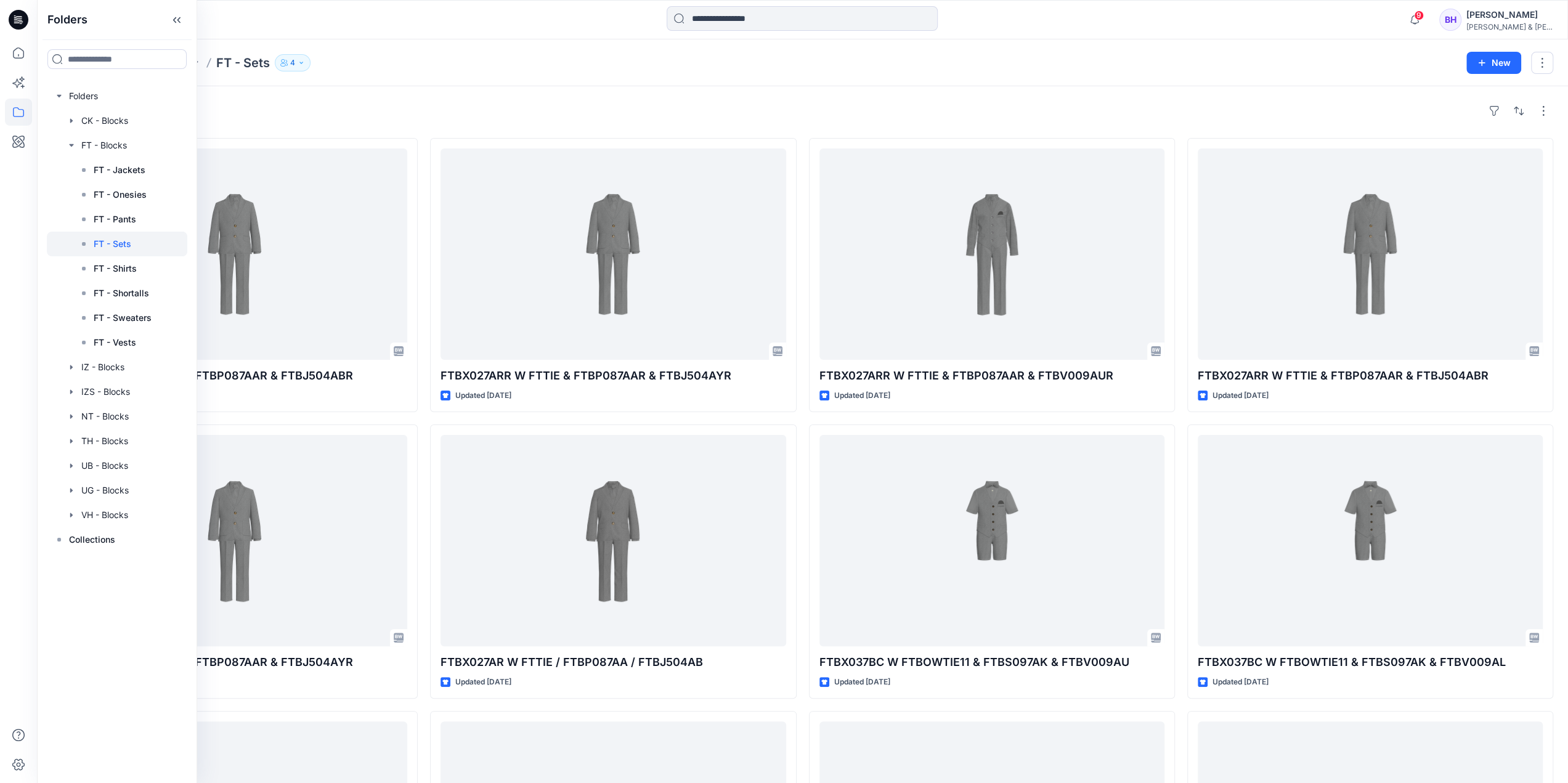
click at [327, 94] on div "Styles FTBX027ARR W FTTIE & FTBP087AAR & FTBJ504ABR Updated 3 months ago FTBX02…" at bounding box center [803, 566] width 1532 height 959
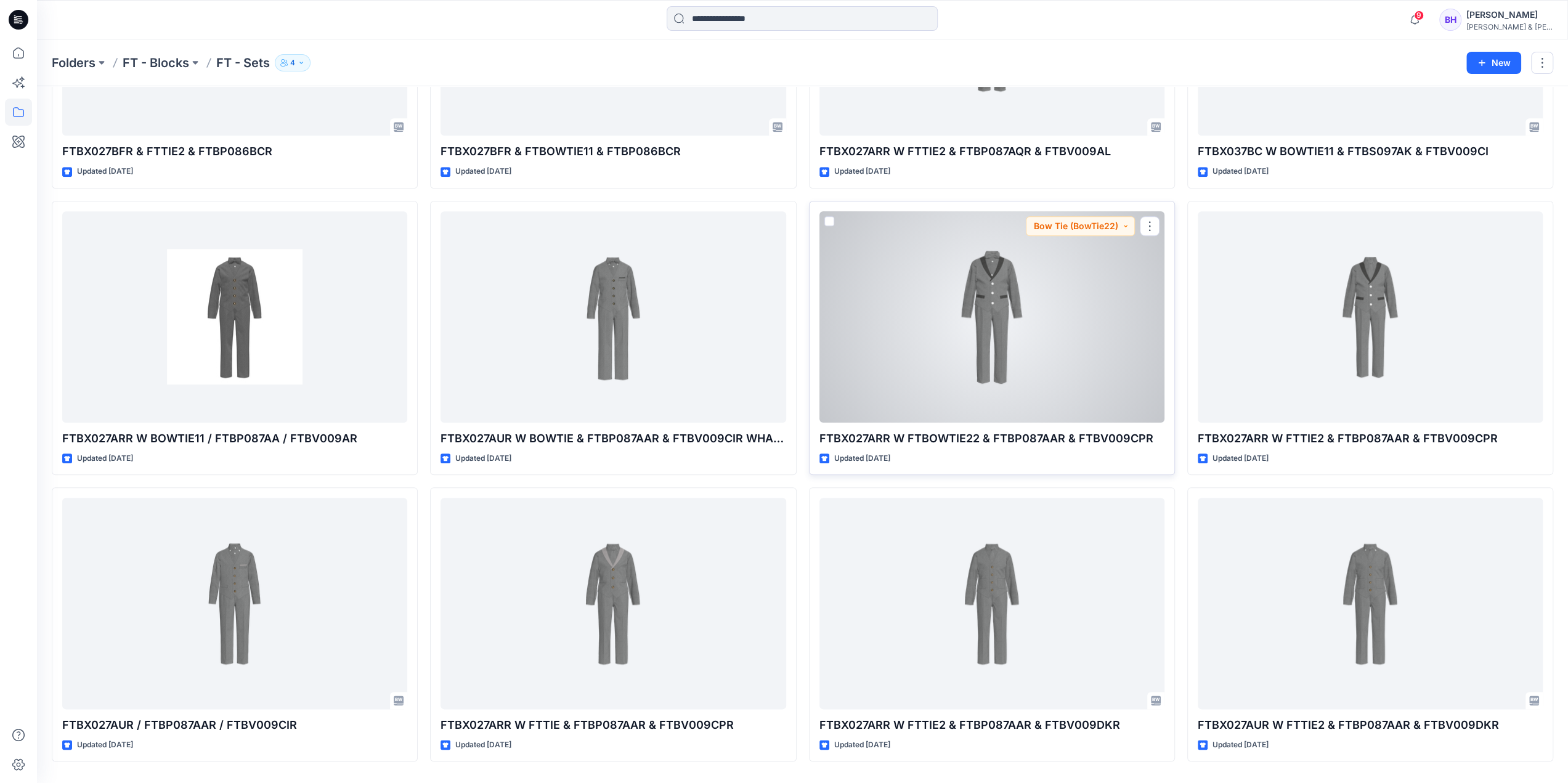
scroll to position [1120, 0]
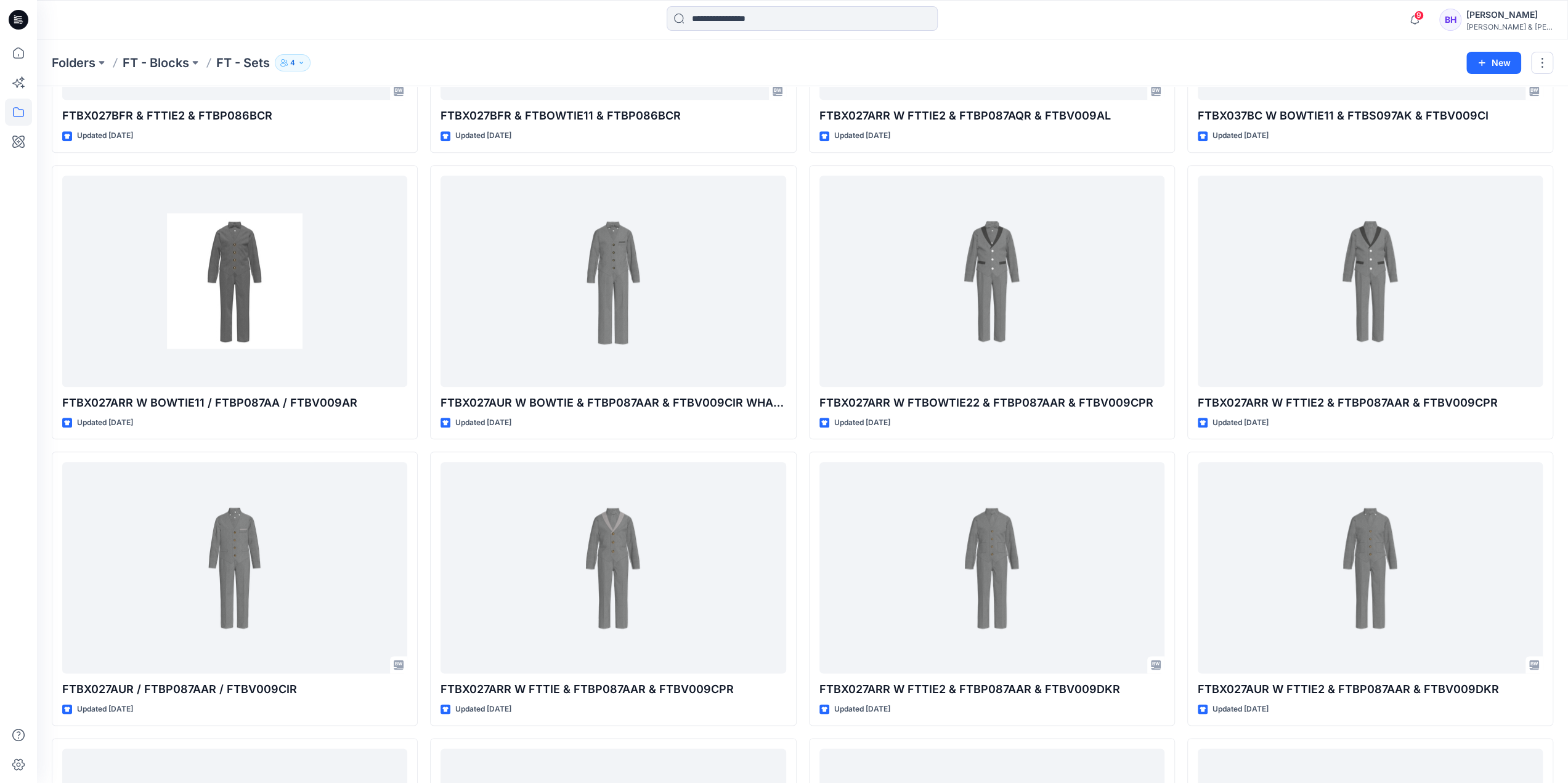
click at [1183, 442] on div "FTBX027ARR W FTTIE & FTBP087AAR & FTBJ504ABR Updated 3 months ago FTBX037BC W F…" at bounding box center [1370, 302] width 366 height 2568
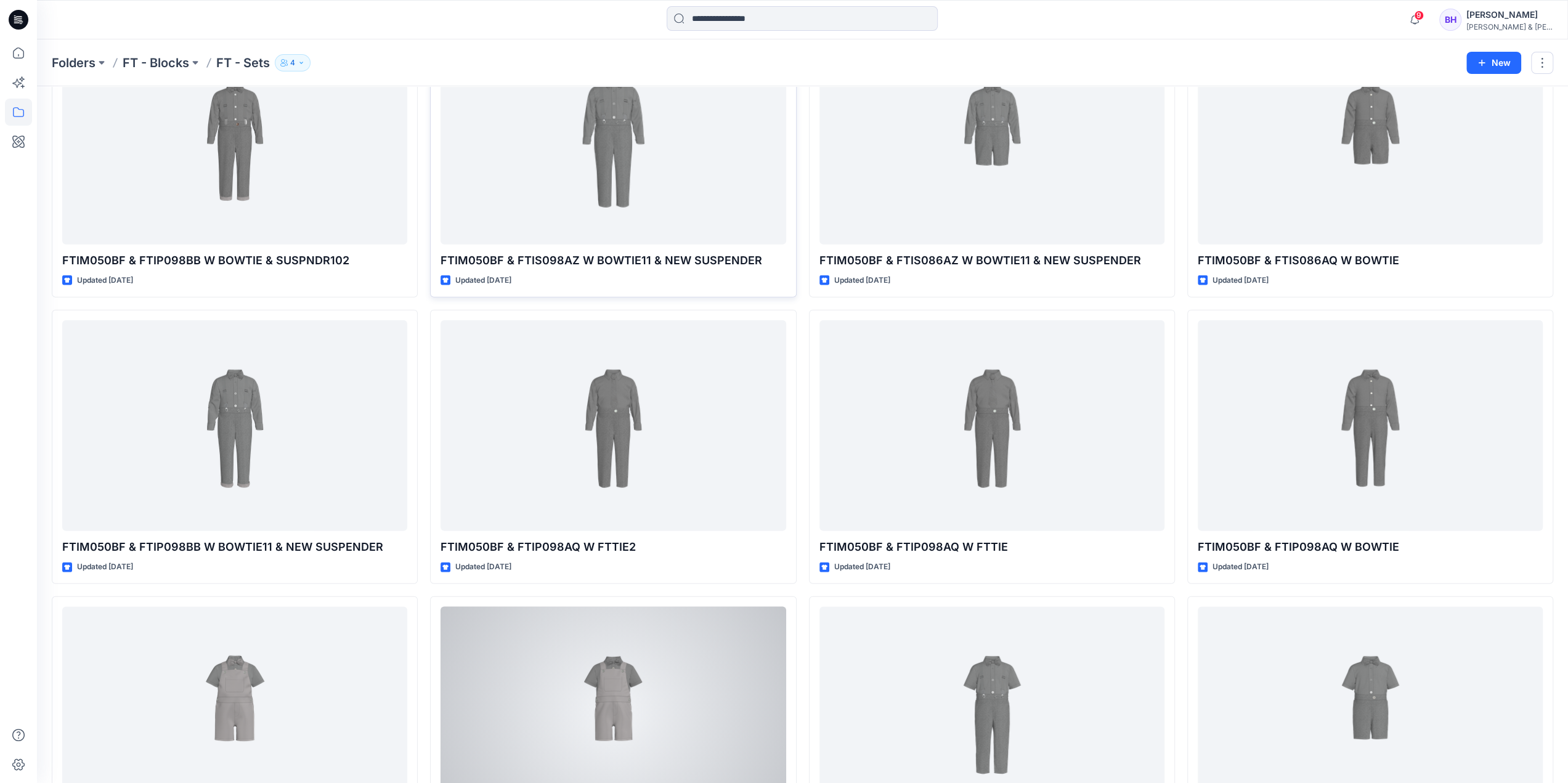
scroll to position [3082, 0]
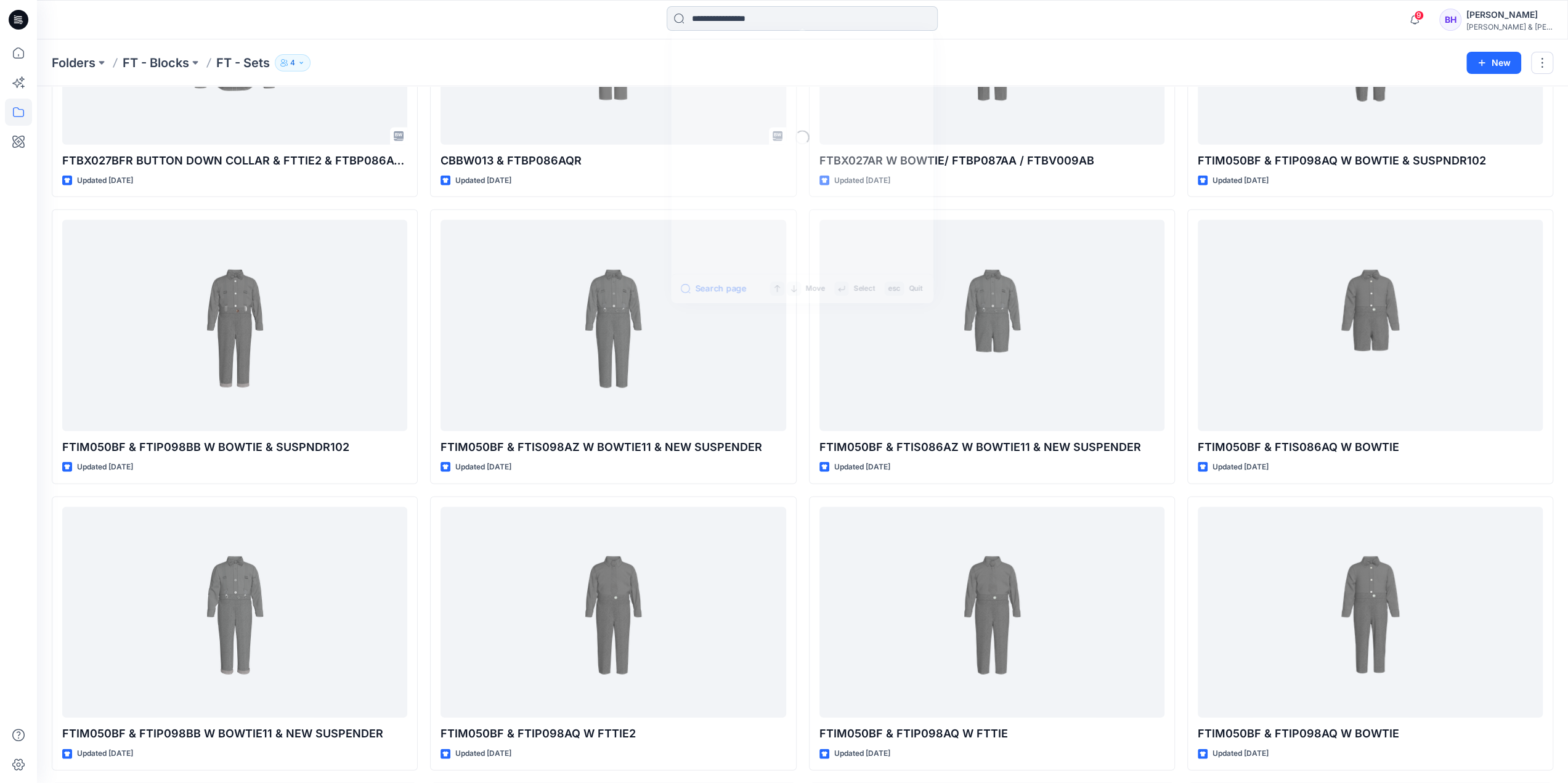
click at [802, 26] on input at bounding box center [802, 19] width 271 height 25
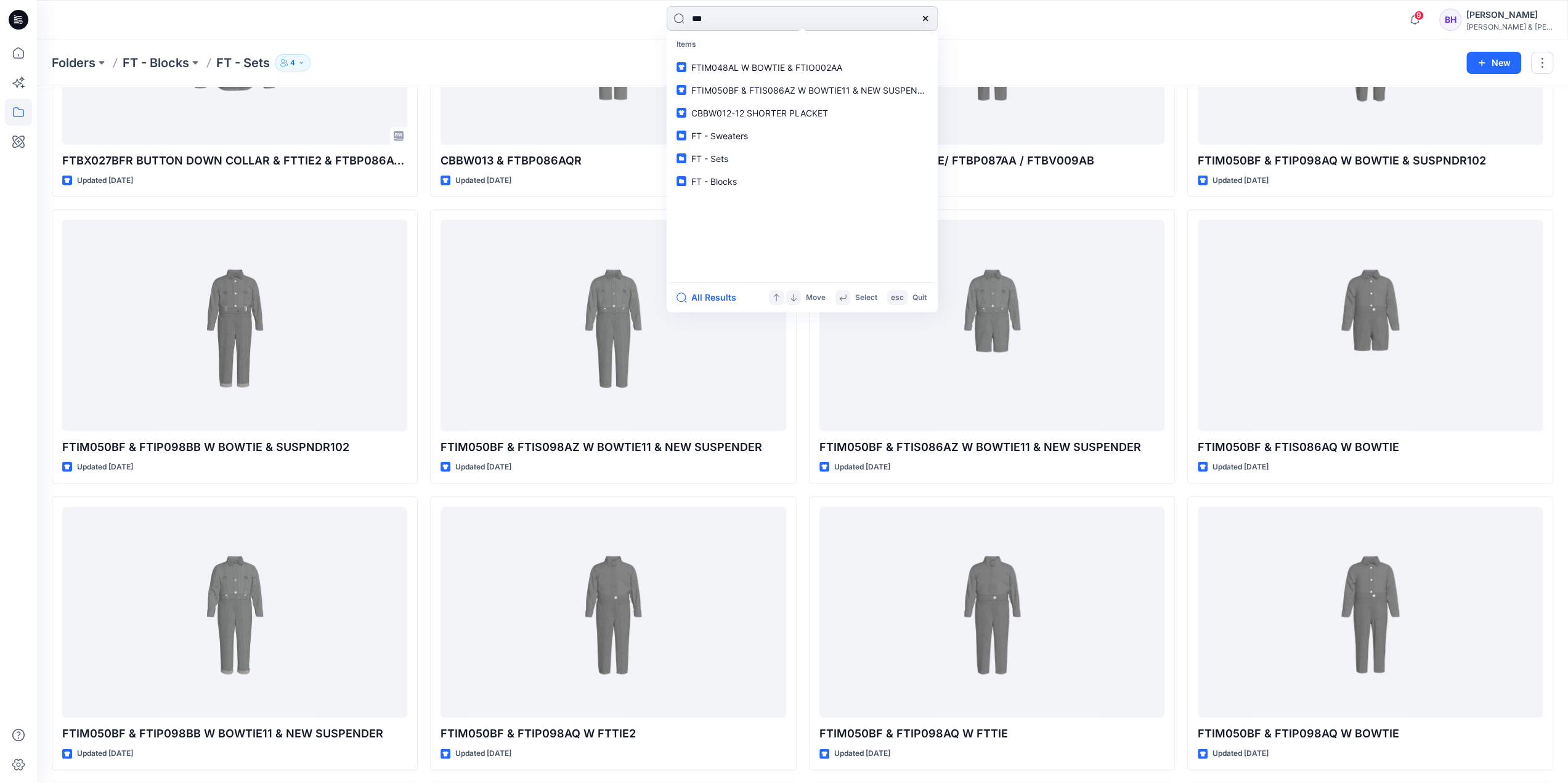
type input "****"
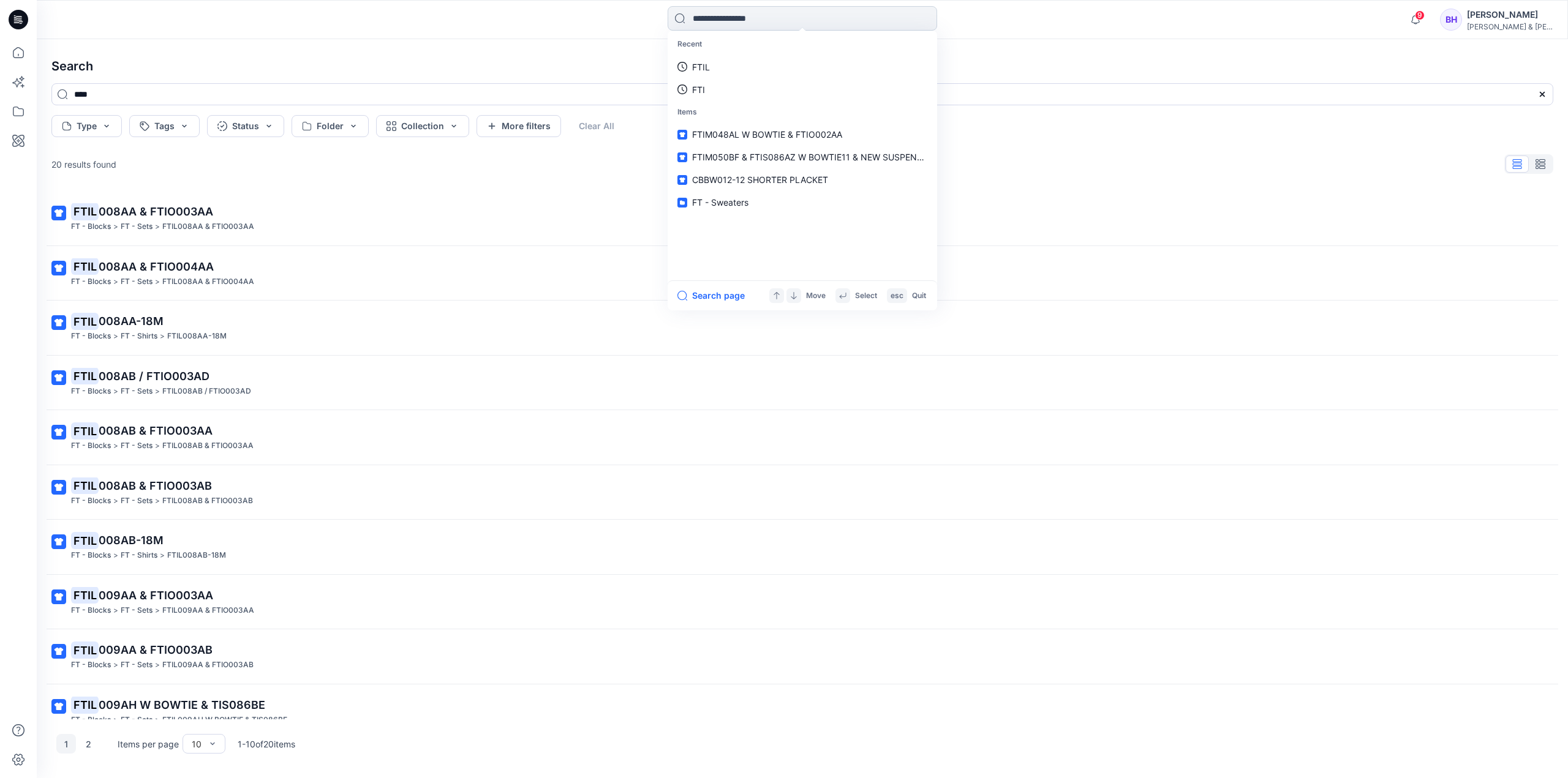
click at [757, 13] on input at bounding box center [802, 18] width 269 height 25
click at [708, 67] on p "FTIL" at bounding box center [701, 67] width 18 height 13
click at [781, 19] on input at bounding box center [802, 18] width 269 height 25
click at [769, 11] on input "****" at bounding box center [802, 18] width 269 height 25
type input "*******"
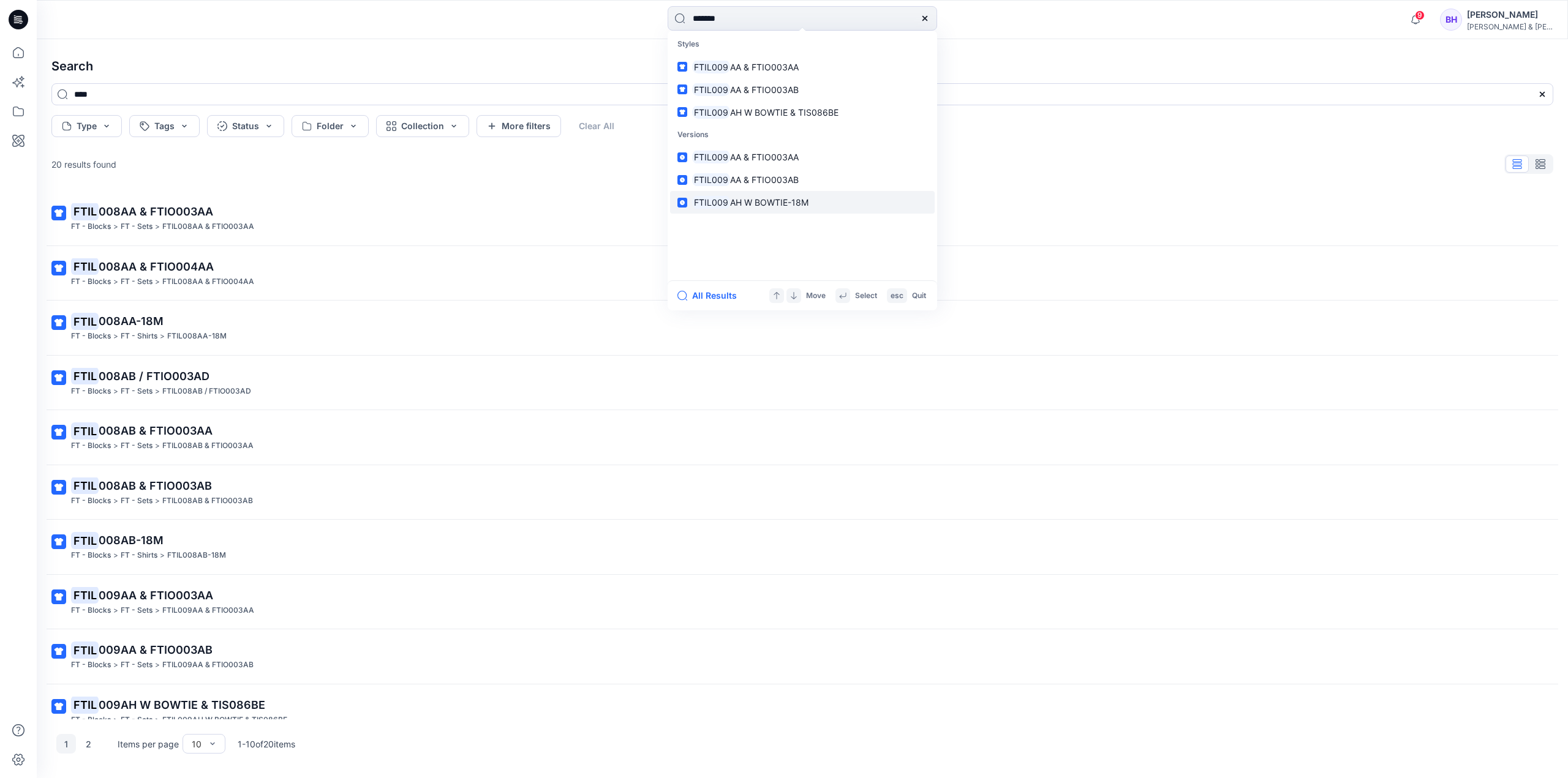
click at [788, 203] on span "AH W BOWTIE-18M" at bounding box center [769, 202] width 78 height 10
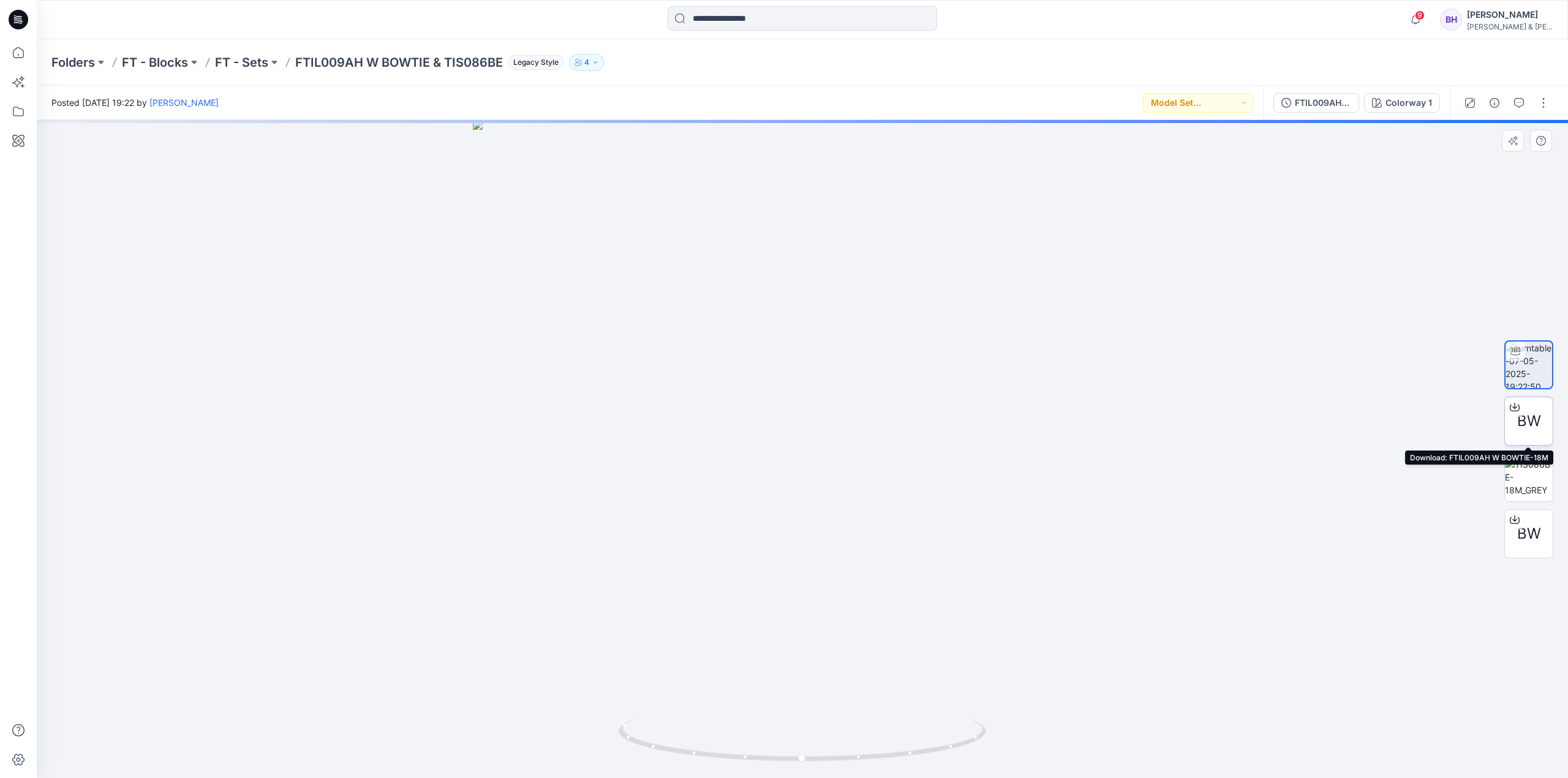
click at [1175, 415] on span "BW" at bounding box center [1529, 421] width 24 height 22
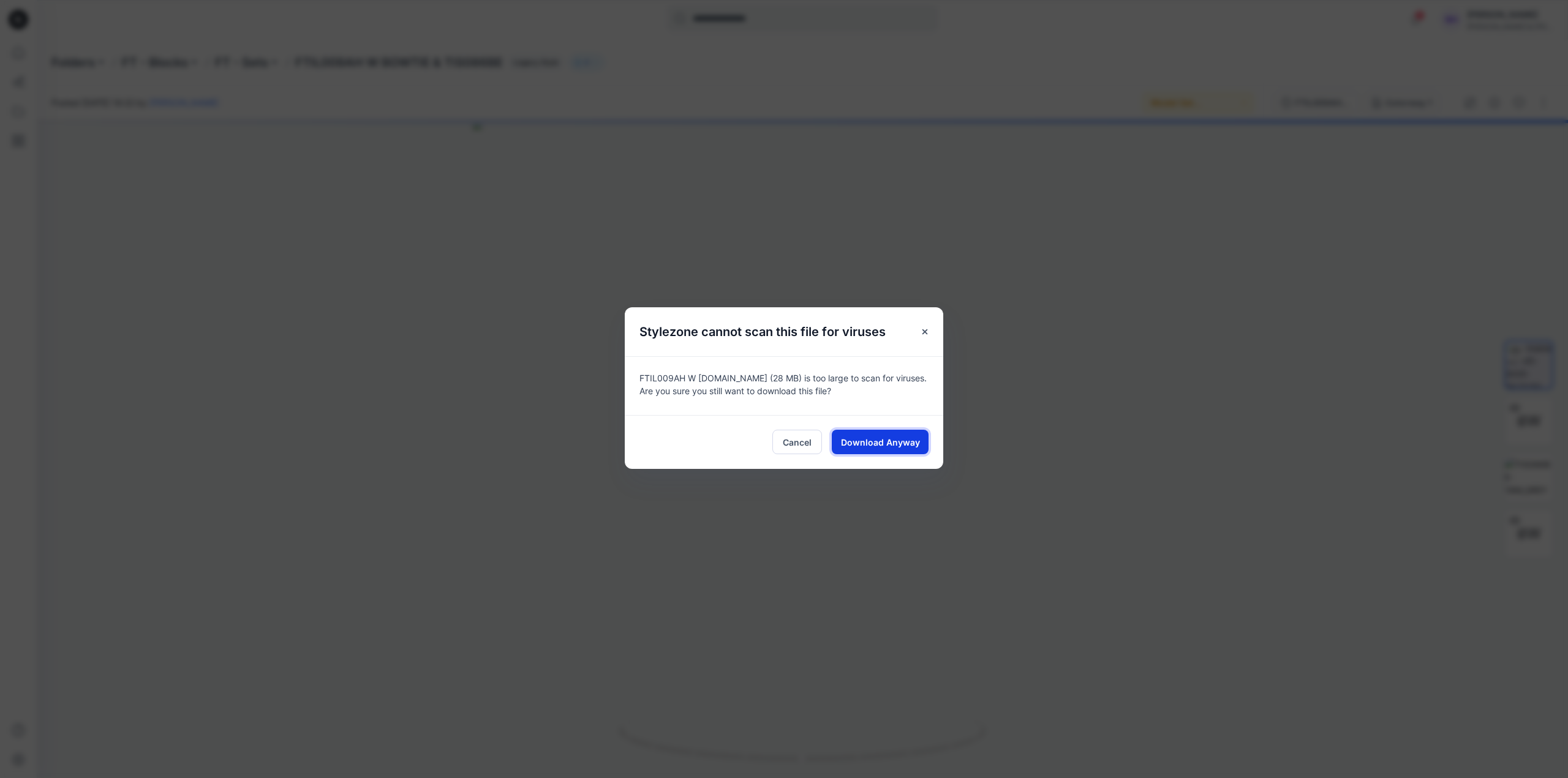
click at [878, 439] on span "Download Anyway" at bounding box center [881, 442] width 79 height 13
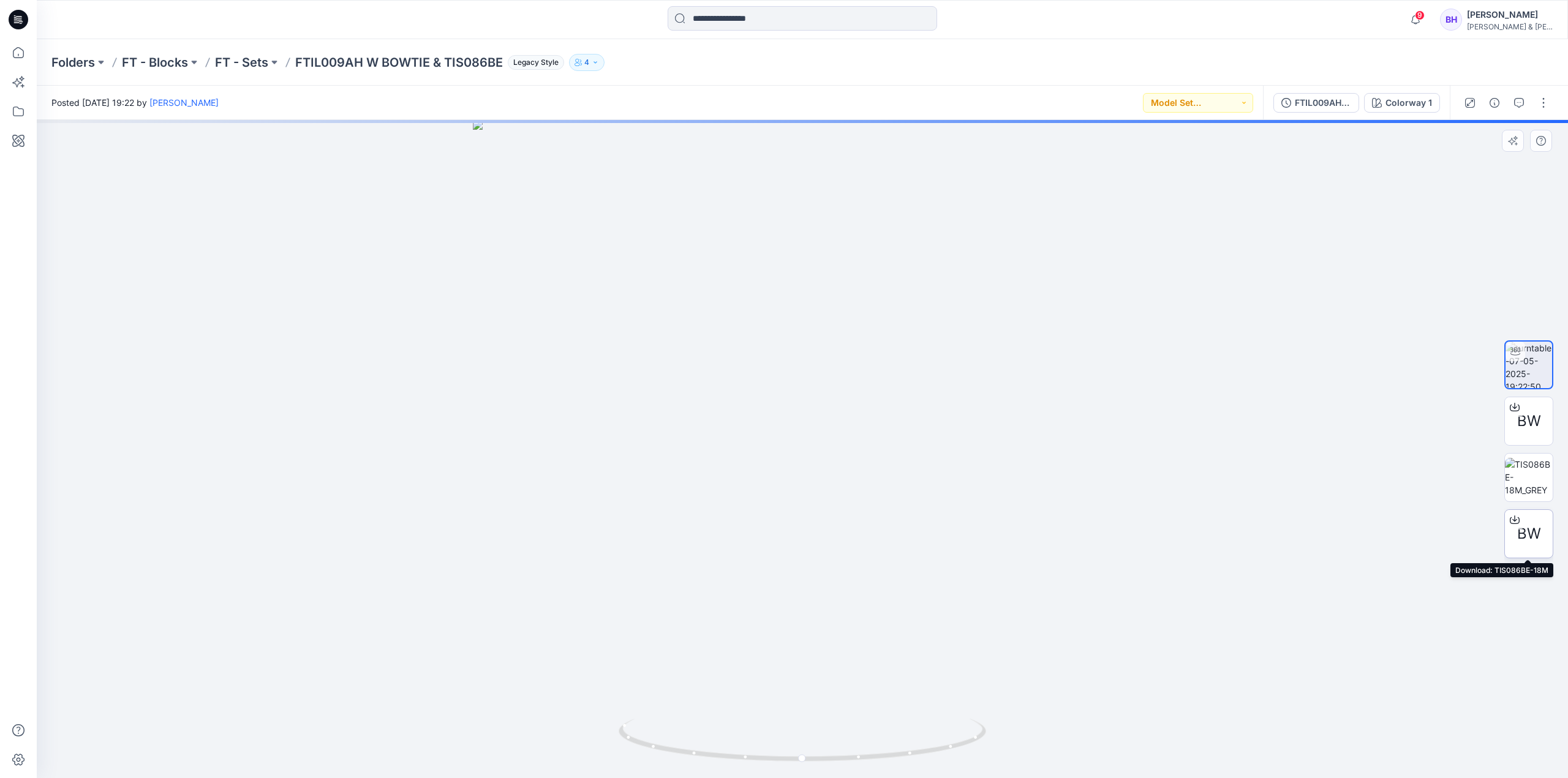
click at [1175, 537] on span "BW" at bounding box center [1529, 533] width 24 height 22
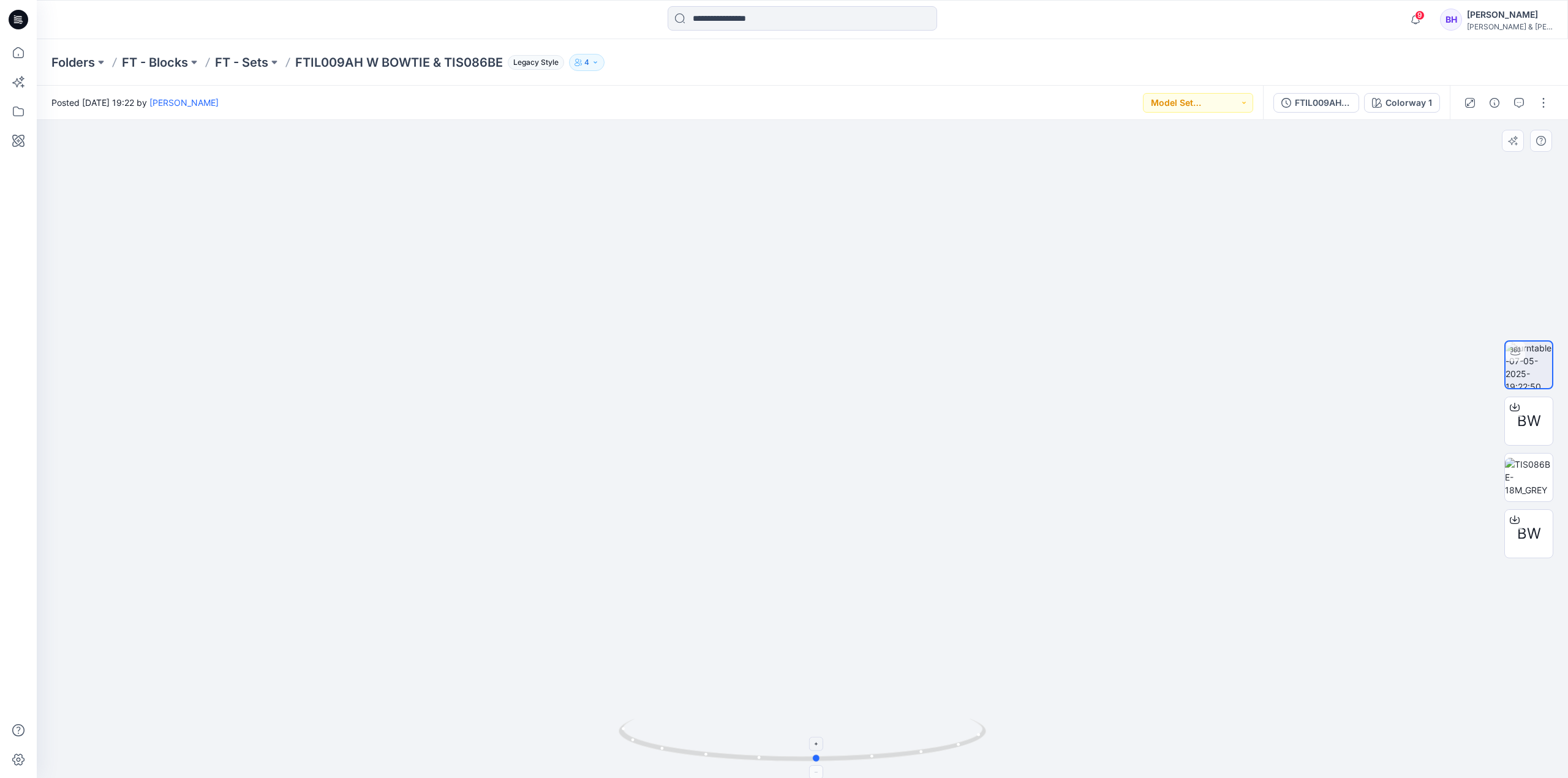
drag, startPoint x: 806, startPoint y: 763, endPoint x: 820, endPoint y: 735, distance: 31.3
click at [820, 631] on icon at bounding box center [804, 742] width 370 height 46
drag, startPoint x: 832, startPoint y: 332, endPoint x: 823, endPoint y: 446, distance: 114.4
click at [823, 446] on img at bounding box center [802, 415] width 1009 height 727
drag, startPoint x: 828, startPoint y: 378, endPoint x: 919, endPoint y: 282, distance: 132.3
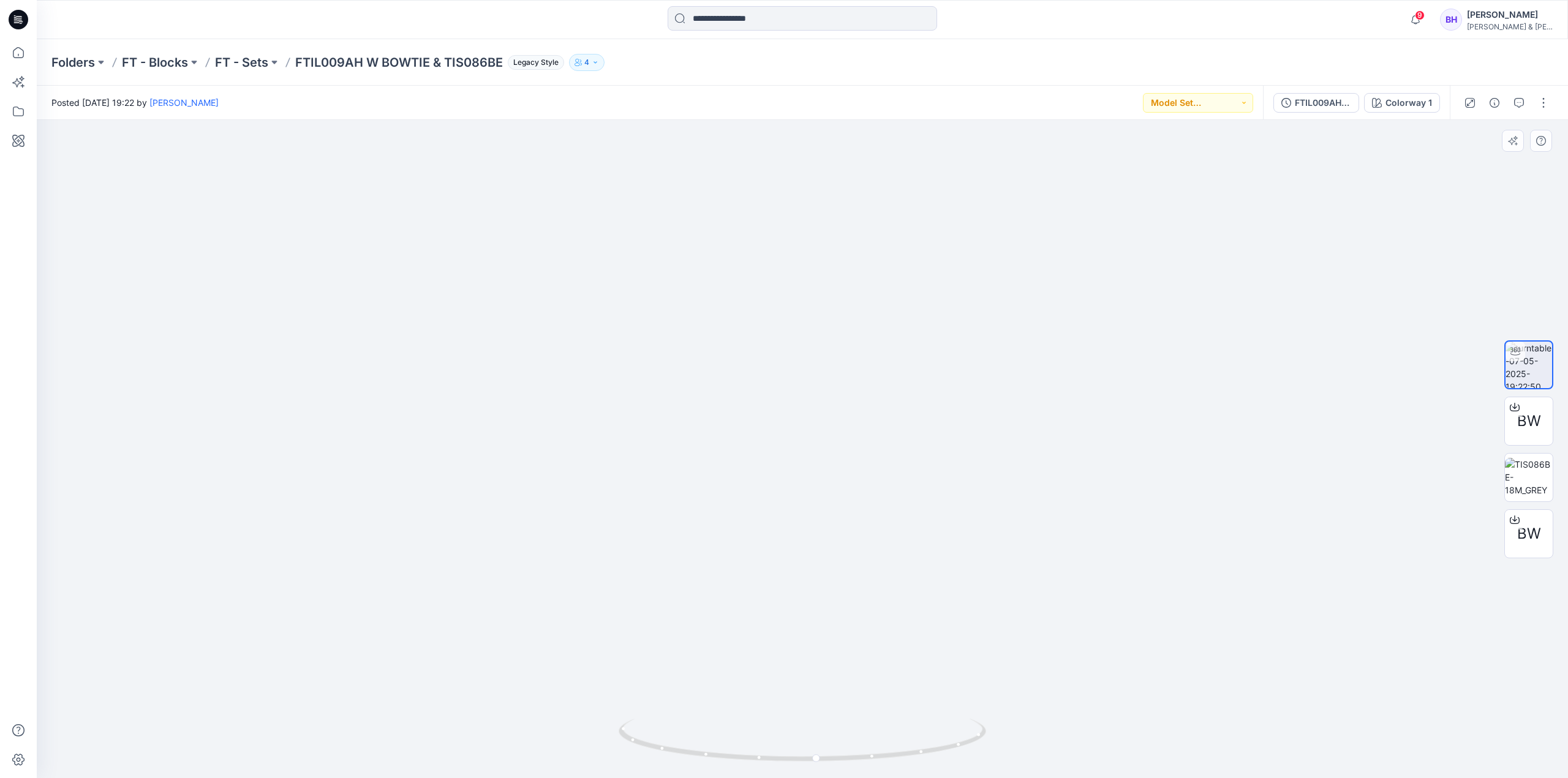
click at [919, 282] on img at bounding box center [802, 356] width 1194 height 845
drag, startPoint x: 901, startPoint y: 469, endPoint x: 873, endPoint y: 257, distance: 213.8
click at [877, 257] on img at bounding box center [802, 250] width 1194 height 1058
drag, startPoint x: 860, startPoint y: 260, endPoint x: 813, endPoint y: 499, distance: 243.6
click at [813, 499] on img at bounding box center [802, 369] width 1194 height 819
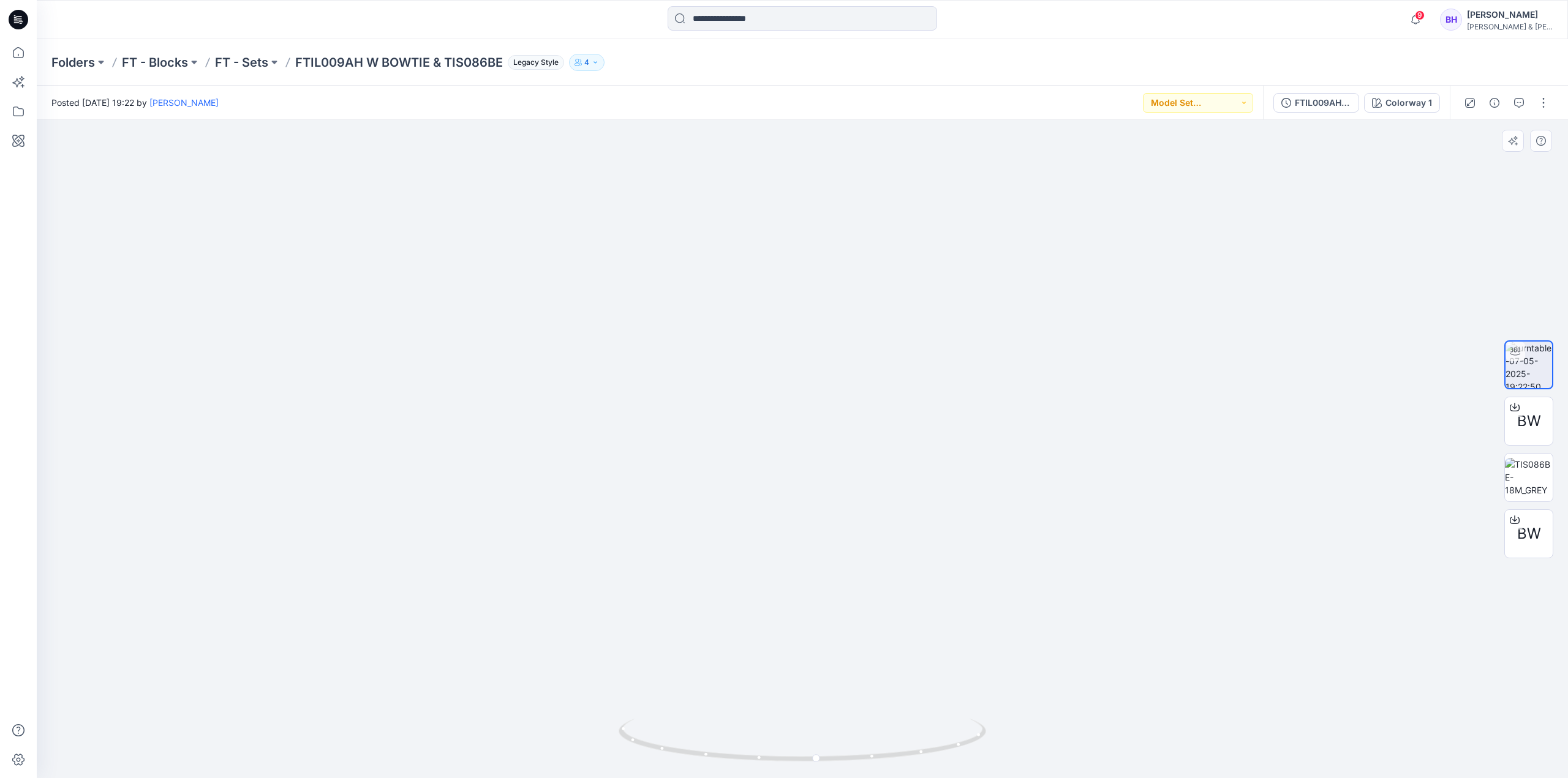
drag, startPoint x: 820, startPoint y: 393, endPoint x: 826, endPoint y: 453, distance: 60.3
click at [816, 509] on img at bounding box center [802, 427] width 1194 height 704
drag, startPoint x: 818, startPoint y: 762, endPoint x: 820, endPoint y: 721, distance: 41.0
click at [820, 631] on icon at bounding box center [804, 742] width 370 height 46
click at [18, 110] on icon at bounding box center [18, 111] width 27 height 27
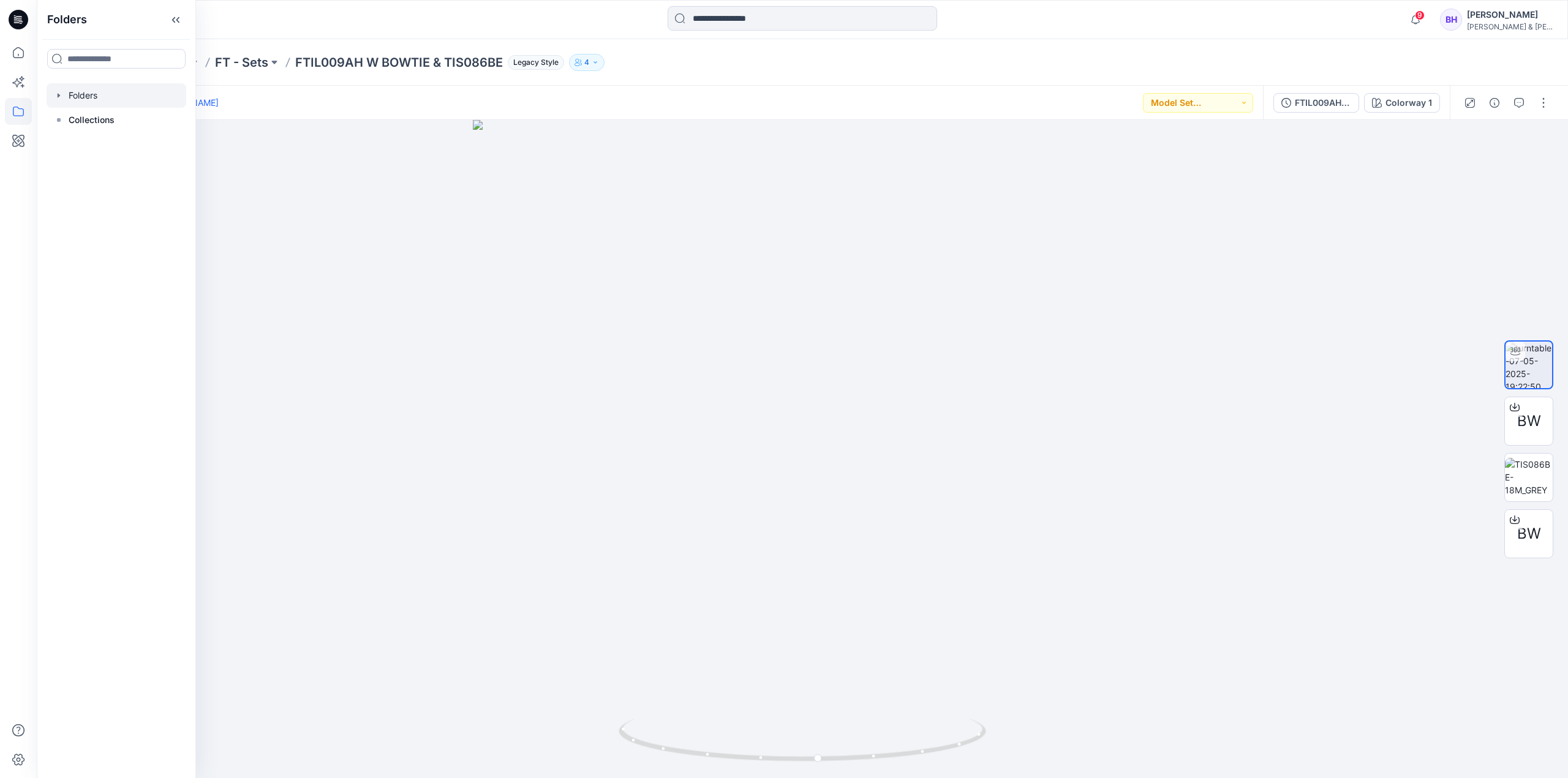
click at [81, 96] on div at bounding box center [116, 95] width 140 height 25
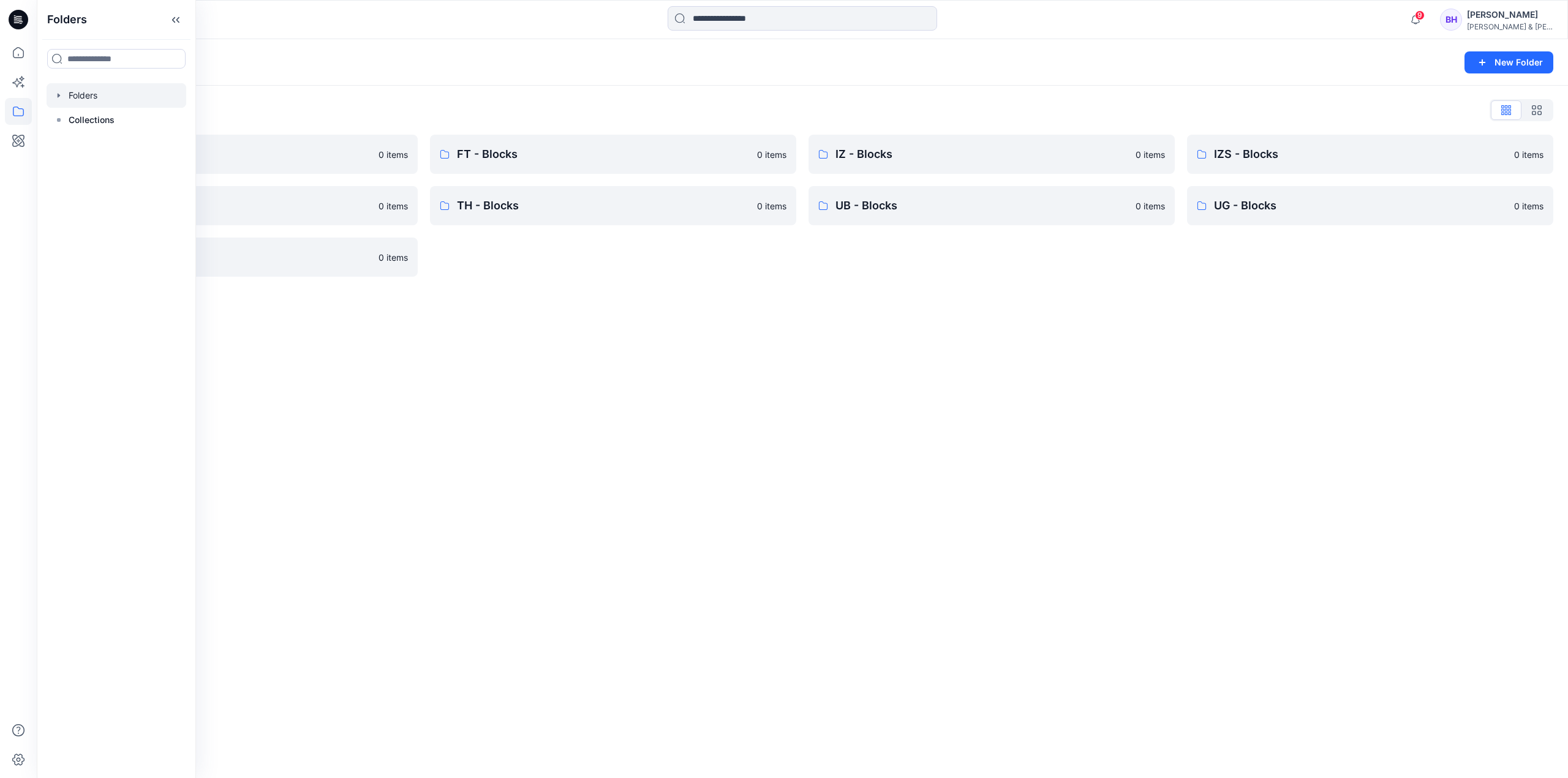
click at [695, 346] on div "Folders New Folder Folders List CK - Blocks 0 items NT - Blocks 0 items VH - Bl…" at bounding box center [802, 409] width 1531 height 739
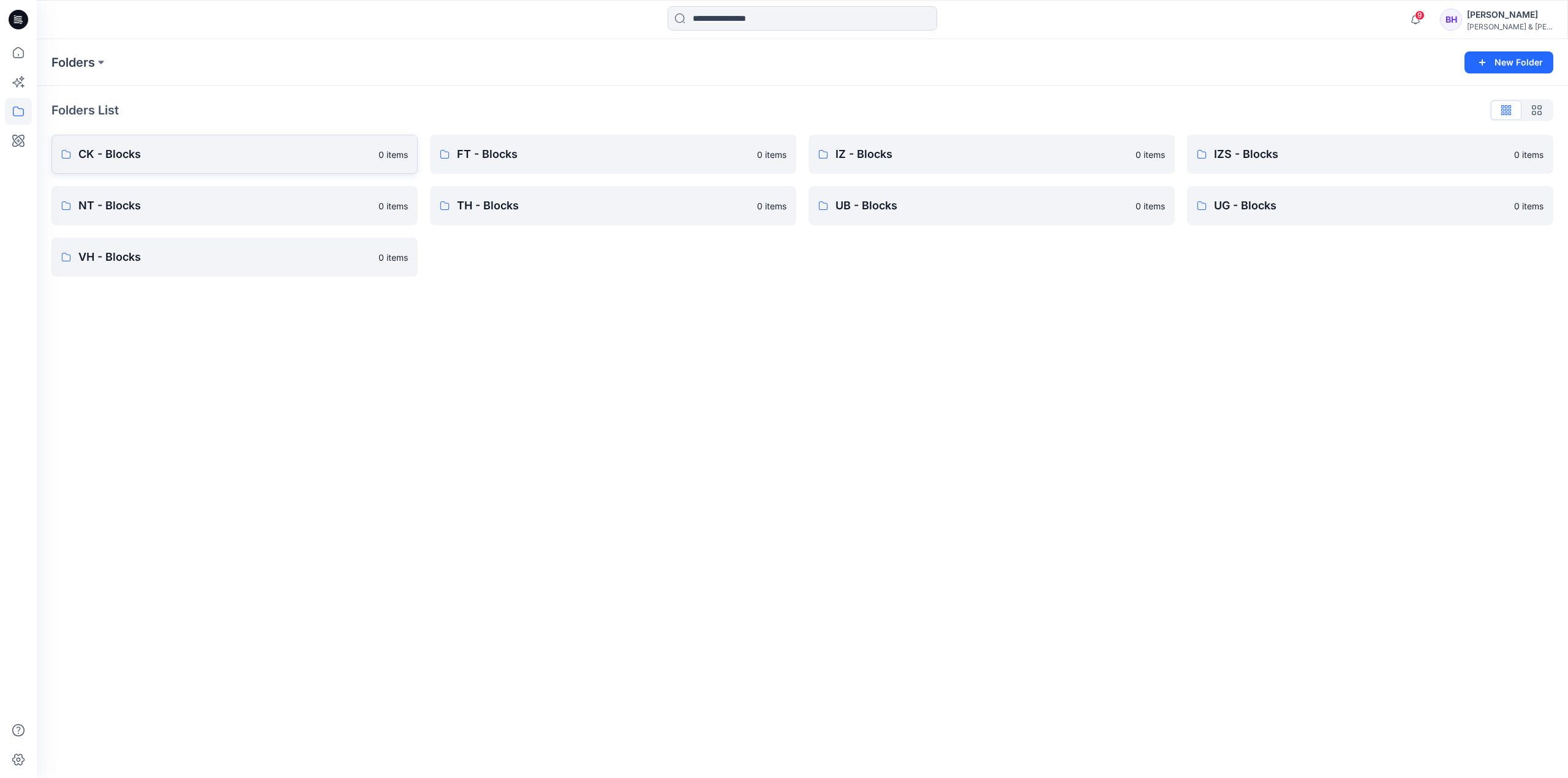
click at [236, 152] on p "CK - Blocks" at bounding box center [224, 154] width 293 height 17
click at [510, 149] on p "FT - Blocks" at bounding box center [603, 154] width 293 height 17
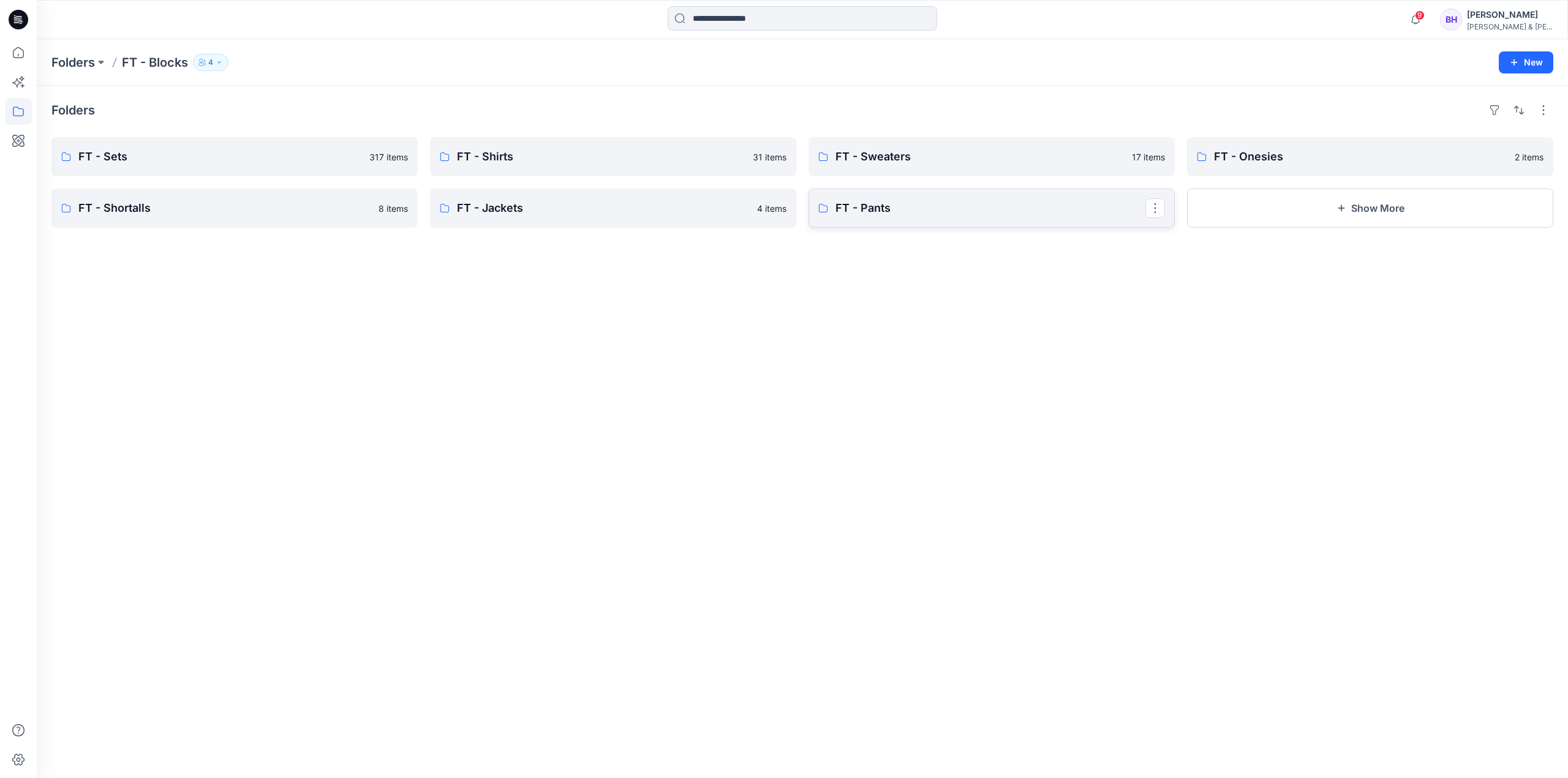
click at [891, 196] on link "FT - Pants" at bounding box center [991, 208] width 366 height 39
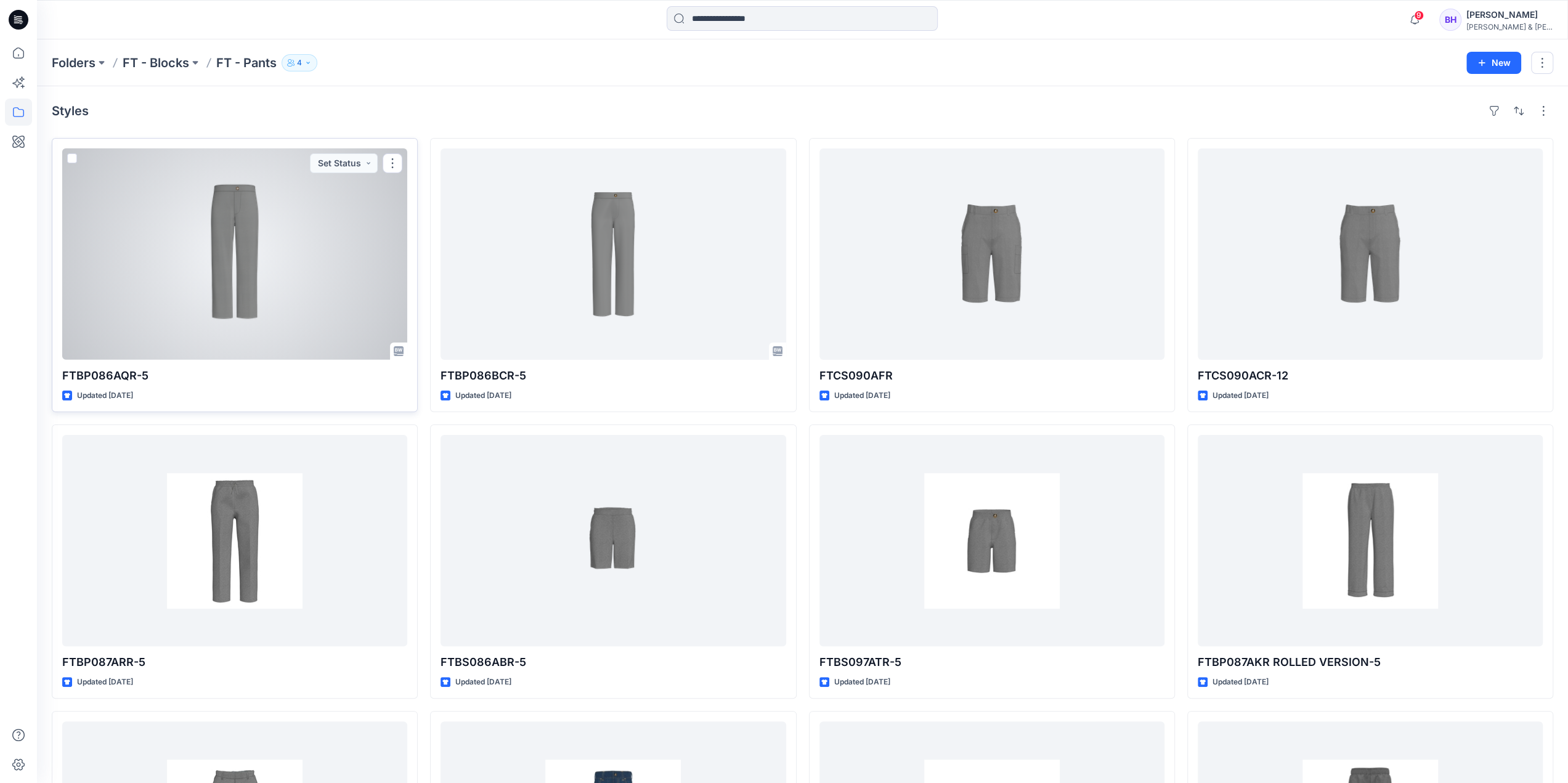
click at [283, 303] on div at bounding box center [235, 254] width 345 height 212
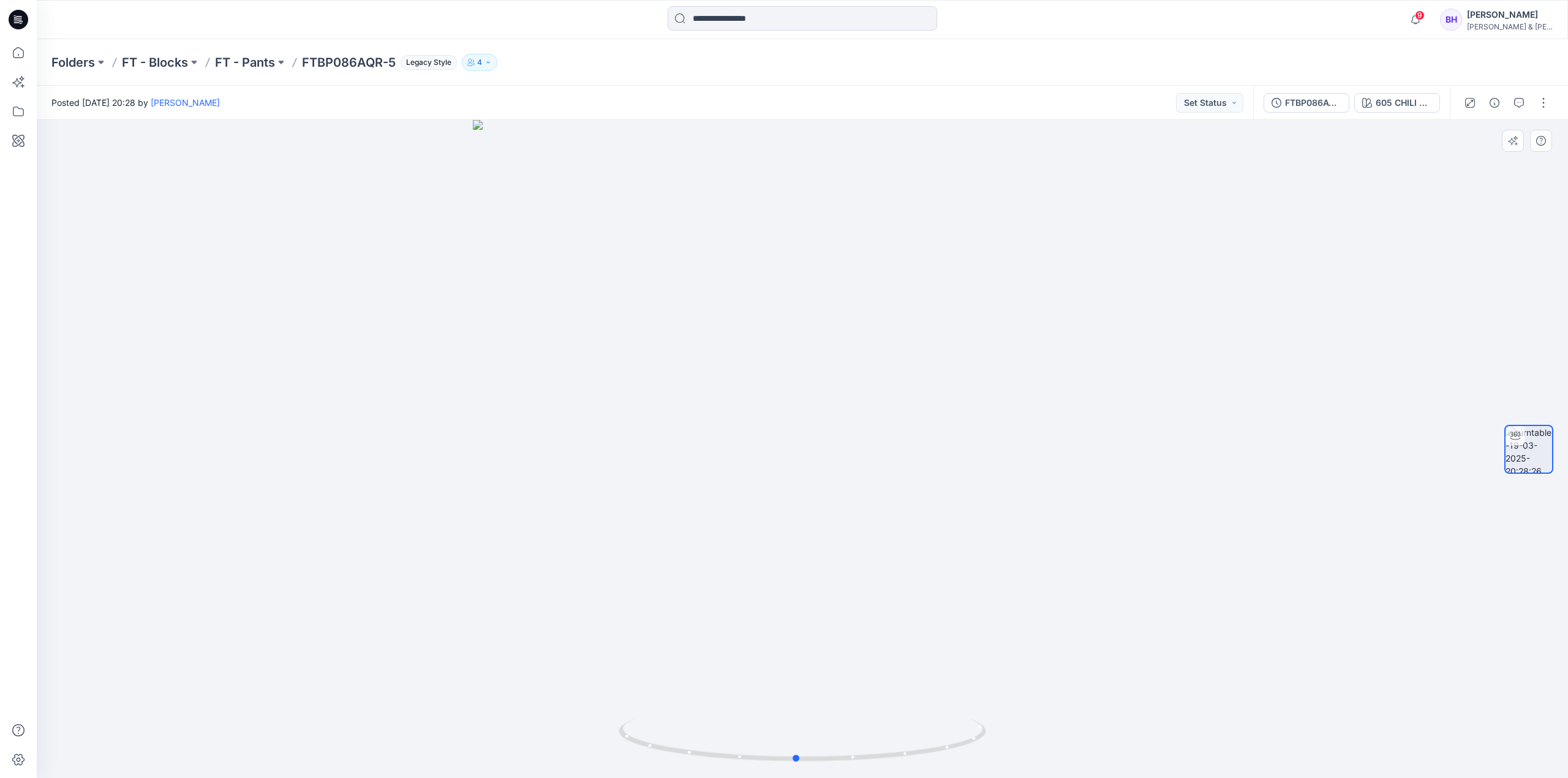
drag, startPoint x: 882, startPoint y: 482, endPoint x: 926, endPoint y: 514, distance: 54.4
click at [926, 514] on div at bounding box center [802, 449] width 1531 height 658
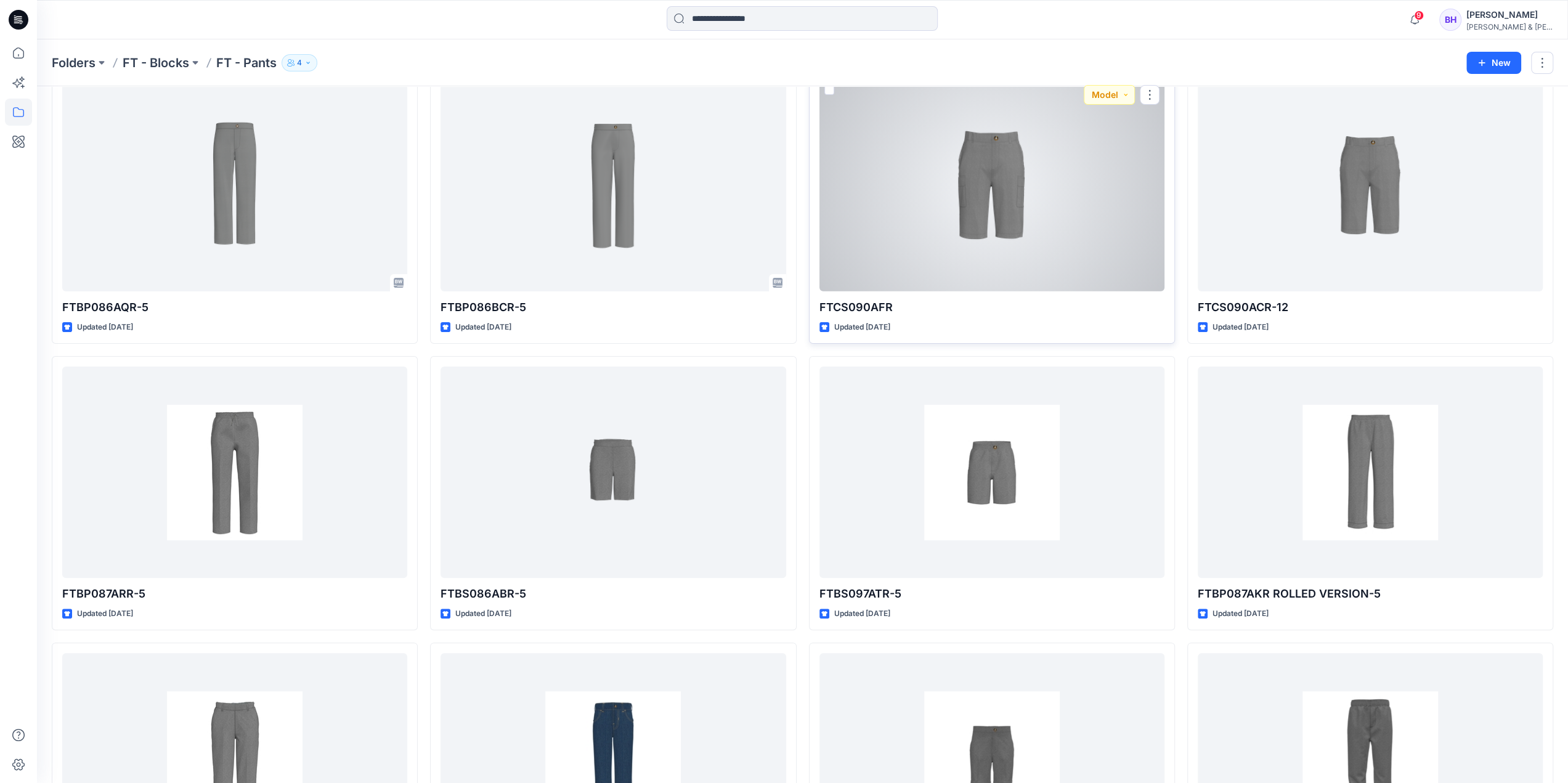
scroll to position [123, 0]
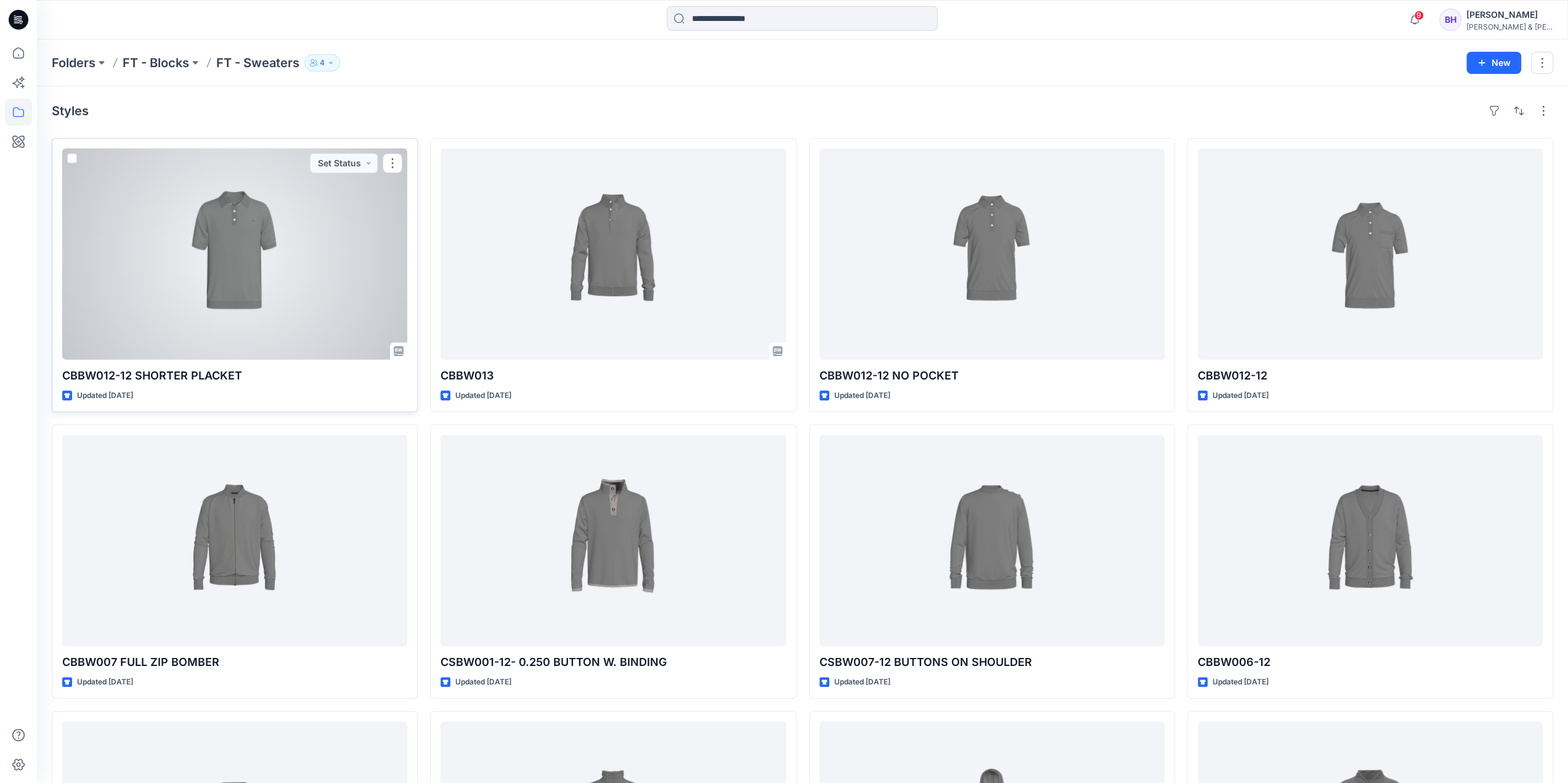
click at [252, 259] on div at bounding box center [235, 254] width 345 height 212
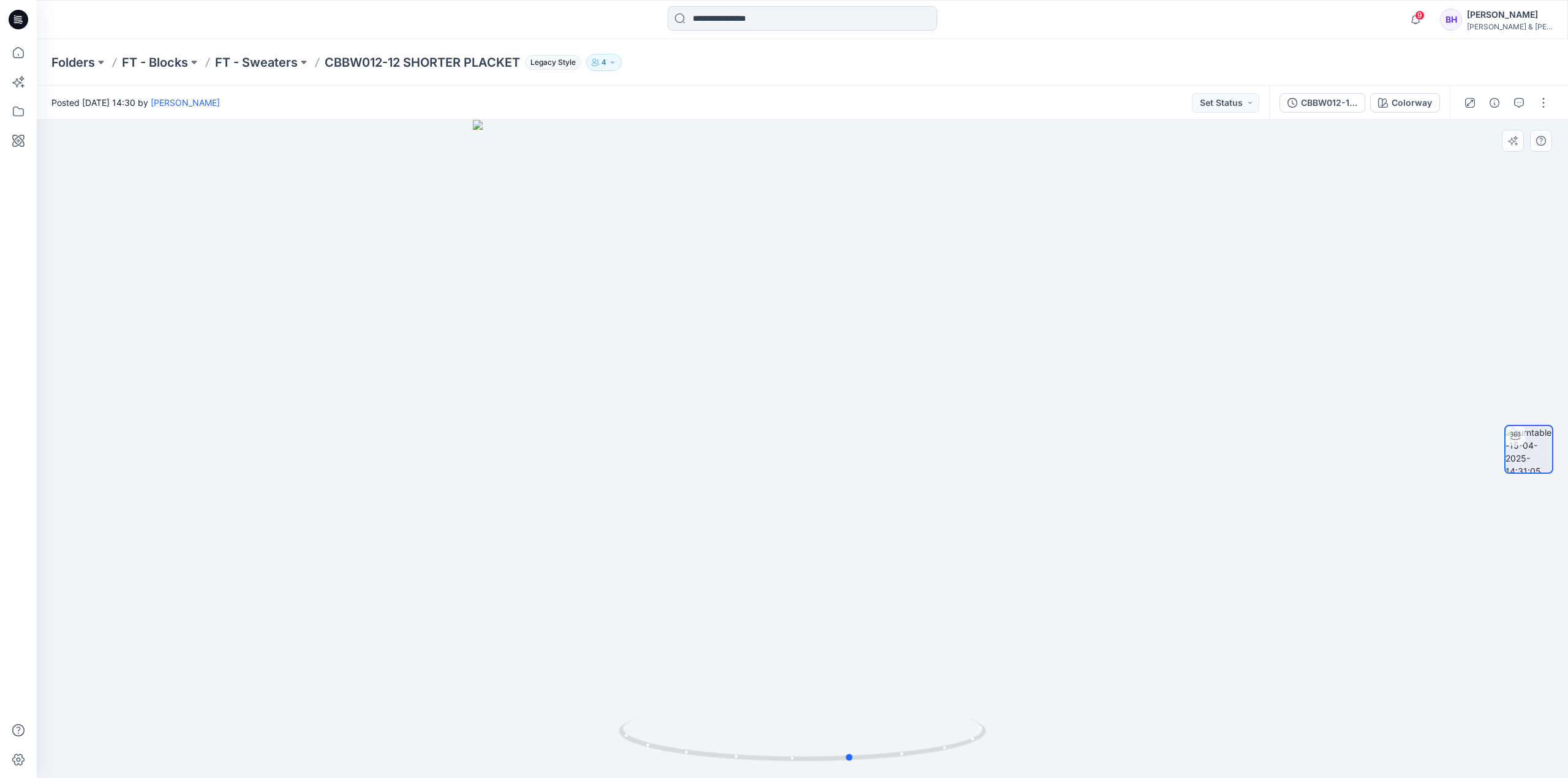
drag, startPoint x: 915, startPoint y: 315, endPoint x: 597, endPoint y: 351, distance: 320.0
click at [597, 351] on div at bounding box center [802, 449] width 1531 height 658
click at [1035, 318] on div at bounding box center [802, 449] width 1531 height 658
drag, startPoint x: 989, startPoint y: 352, endPoint x: 934, endPoint y: 375, distance: 59.6
click at [934, 375] on div at bounding box center [802, 449] width 1531 height 658
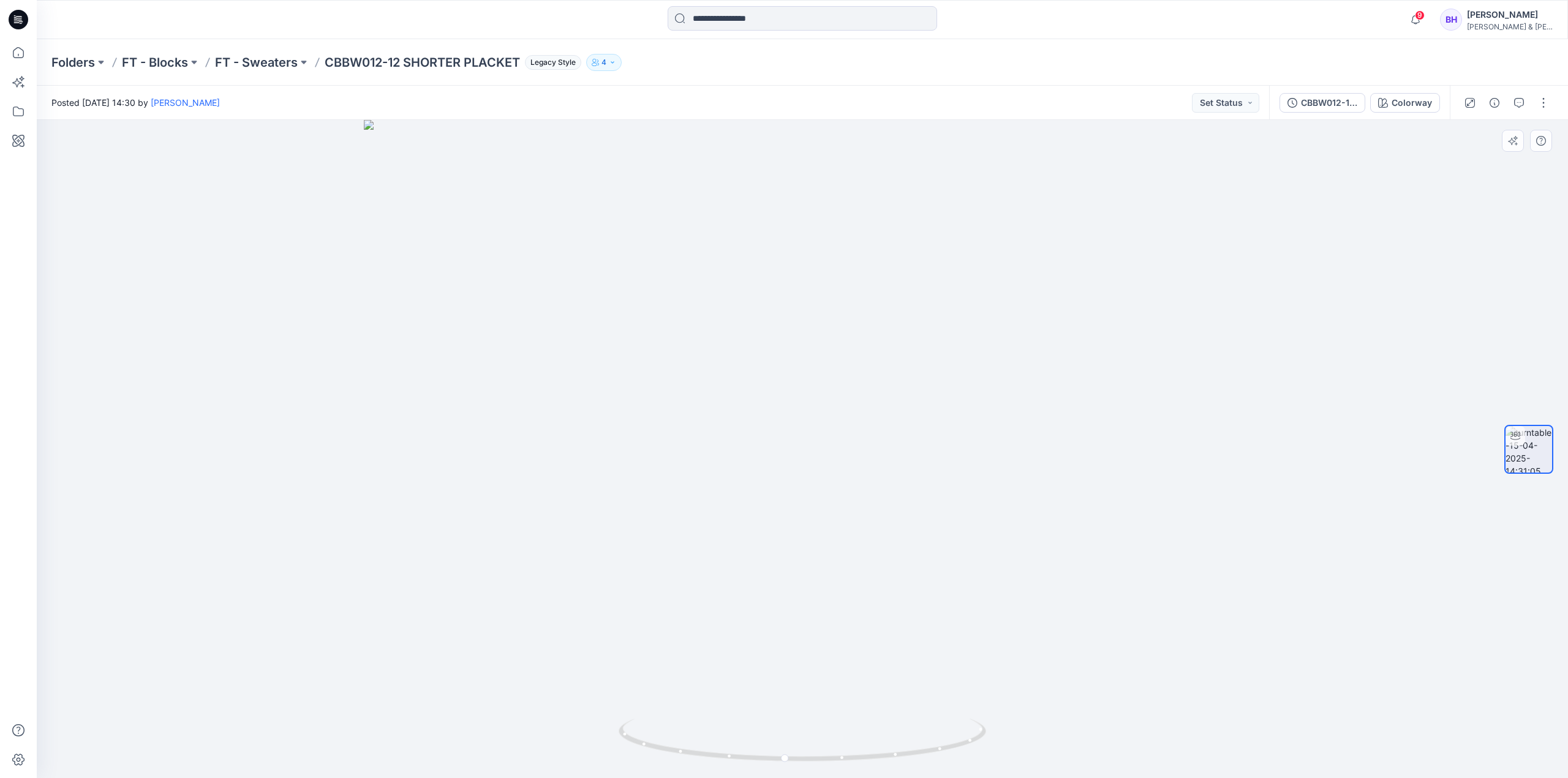
drag, startPoint x: 865, startPoint y: 256, endPoint x: 875, endPoint y: 386, distance: 130.4
click at [874, 393] on img at bounding box center [802, 449] width 877 height 658
drag, startPoint x: 863, startPoint y: 337, endPoint x: 919, endPoint y: 292, distance: 71.8
click at [910, 357] on img at bounding box center [802, 449] width 1009 height 658
drag, startPoint x: 899, startPoint y: 350, endPoint x: 827, endPoint y: 361, distance: 72.8
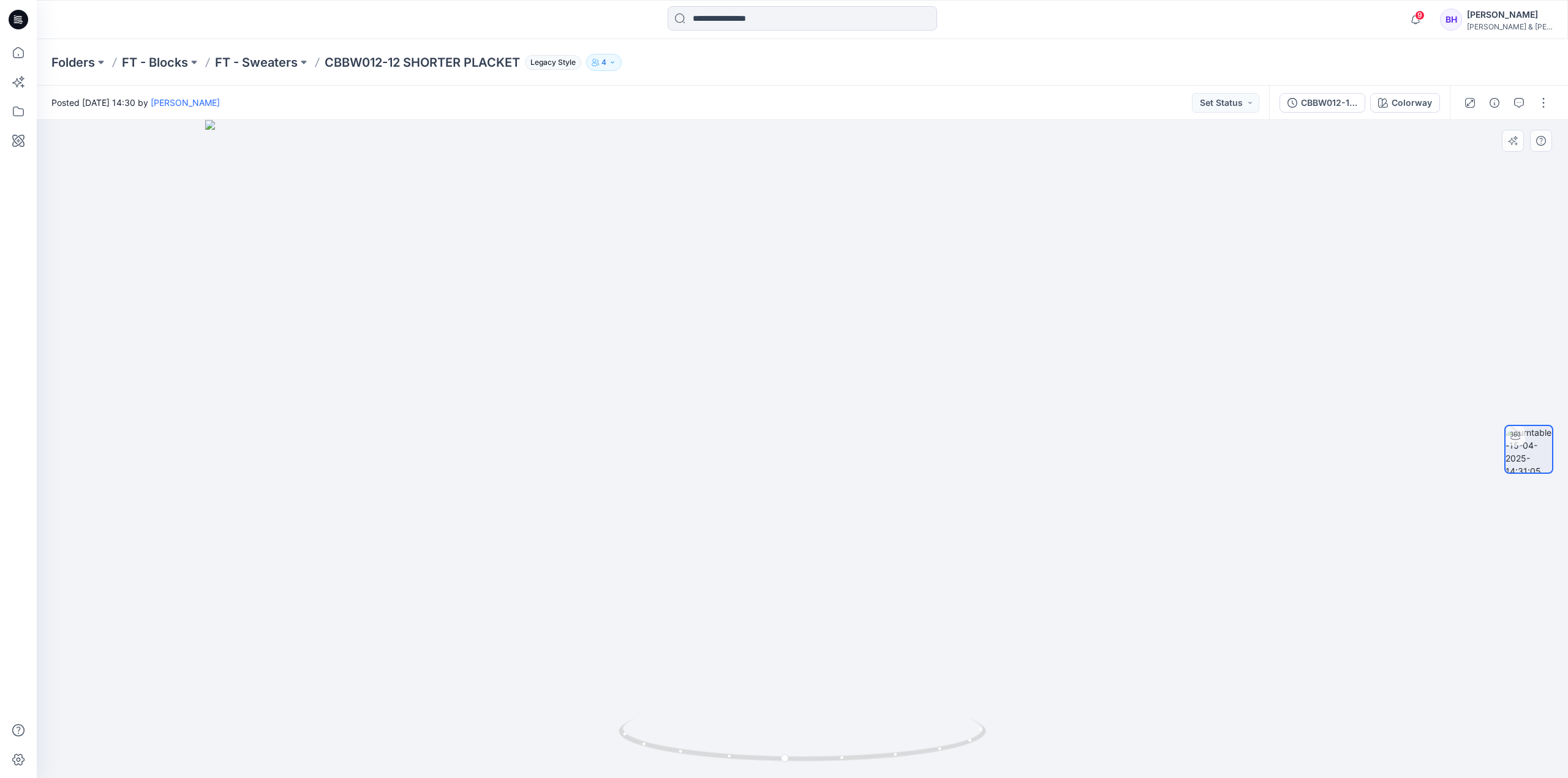
click at [827, 361] on img at bounding box center [802, 449] width 1194 height 658
drag, startPoint x: 739, startPoint y: 312, endPoint x: 806, endPoint y: 358, distance: 81.3
click at [806, 358] on div at bounding box center [802, 449] width 1531 height 658
drag, startPoint x: 1017, startPoint y: 172, endPoint x: 995, endPoint y: 268, distance: 98.5
click at [995, 268] on img at bounding box center [802, 433] width 921 height 692
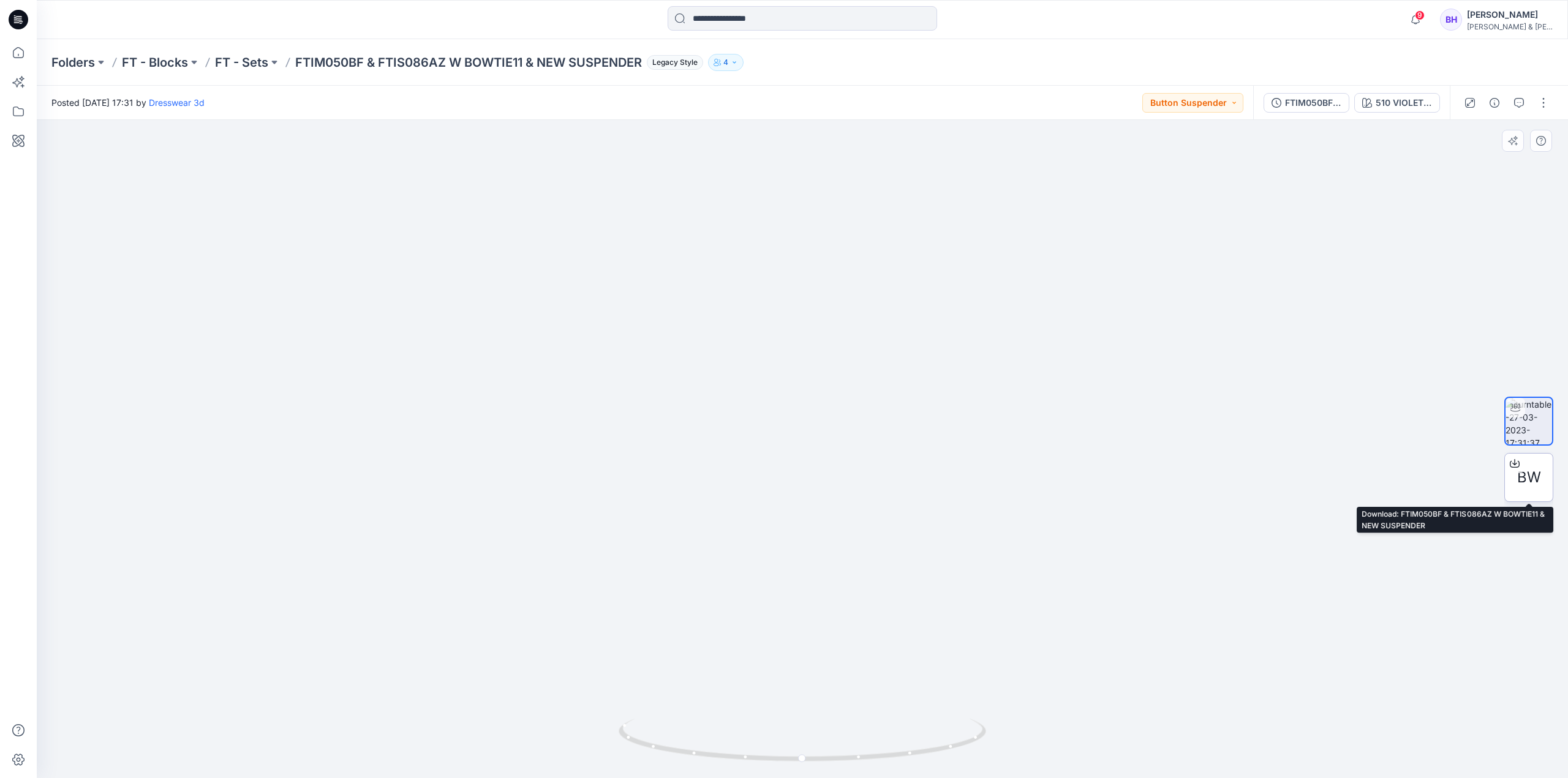
click at [1515, 471] on div at bounding box center [1515, 463] width 20 height 20
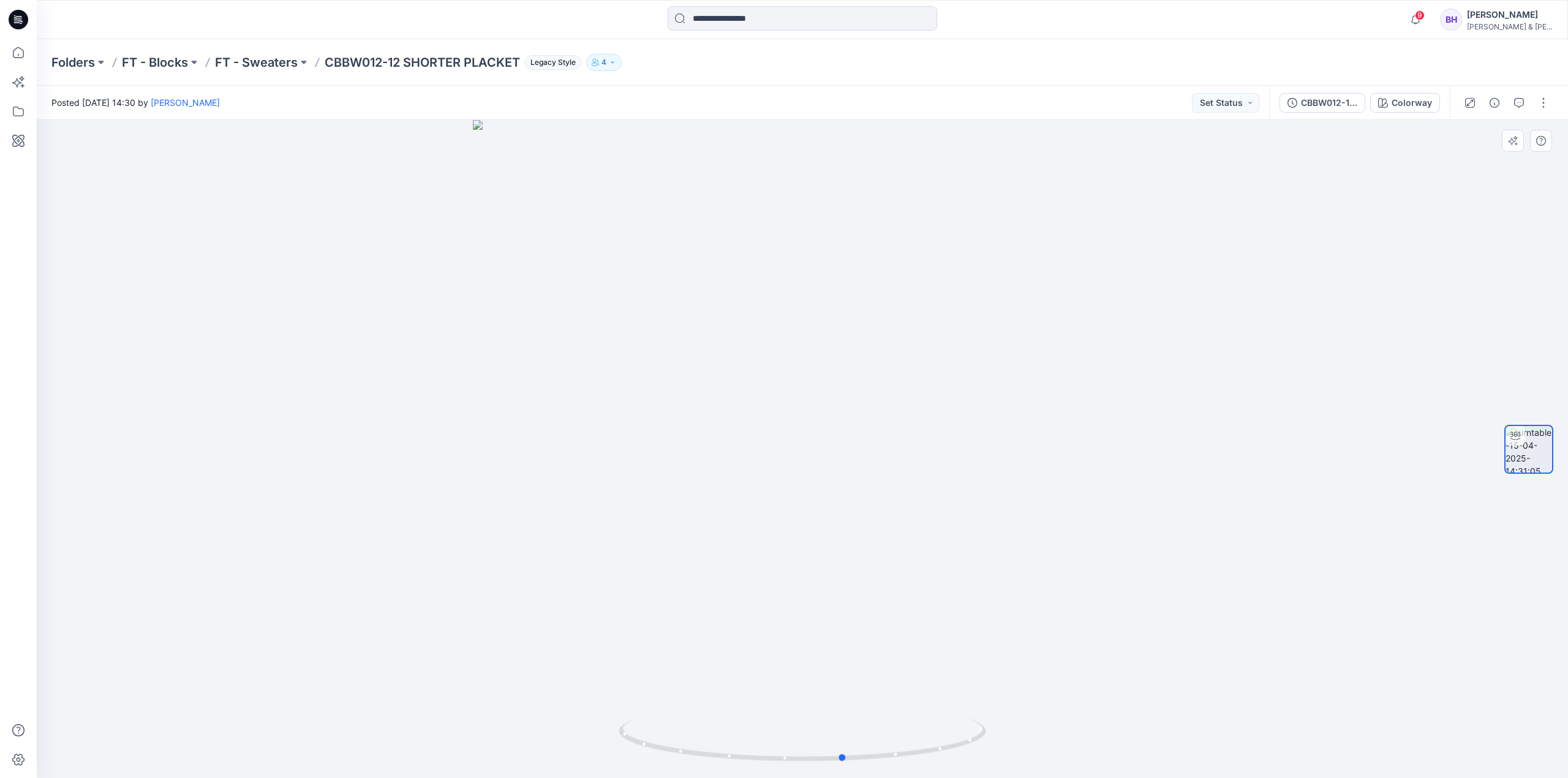
click at [783, 387] on div at bounding box center [802, 449] width 1531 height 658
